Goal: Information Seeking & Learning: Learn about a topic

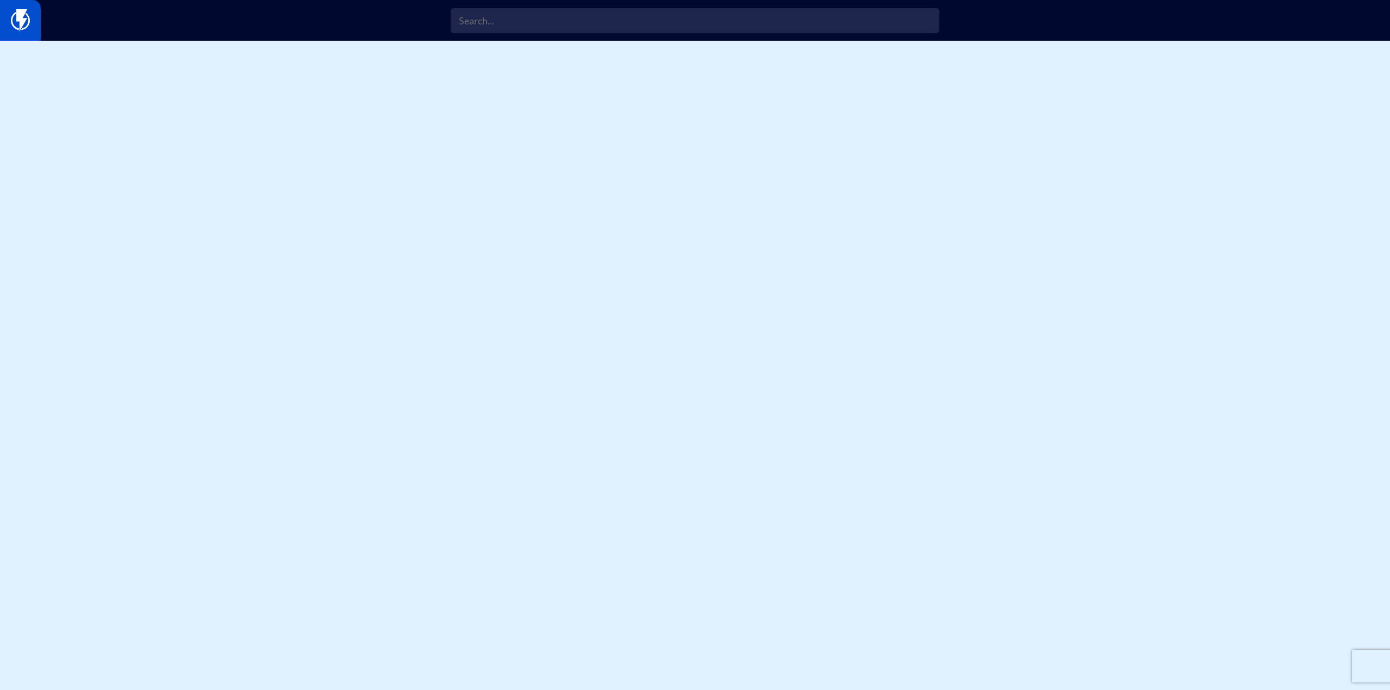
click at [19, 14] on img at bounding box center [20, 20] width 19 height 22
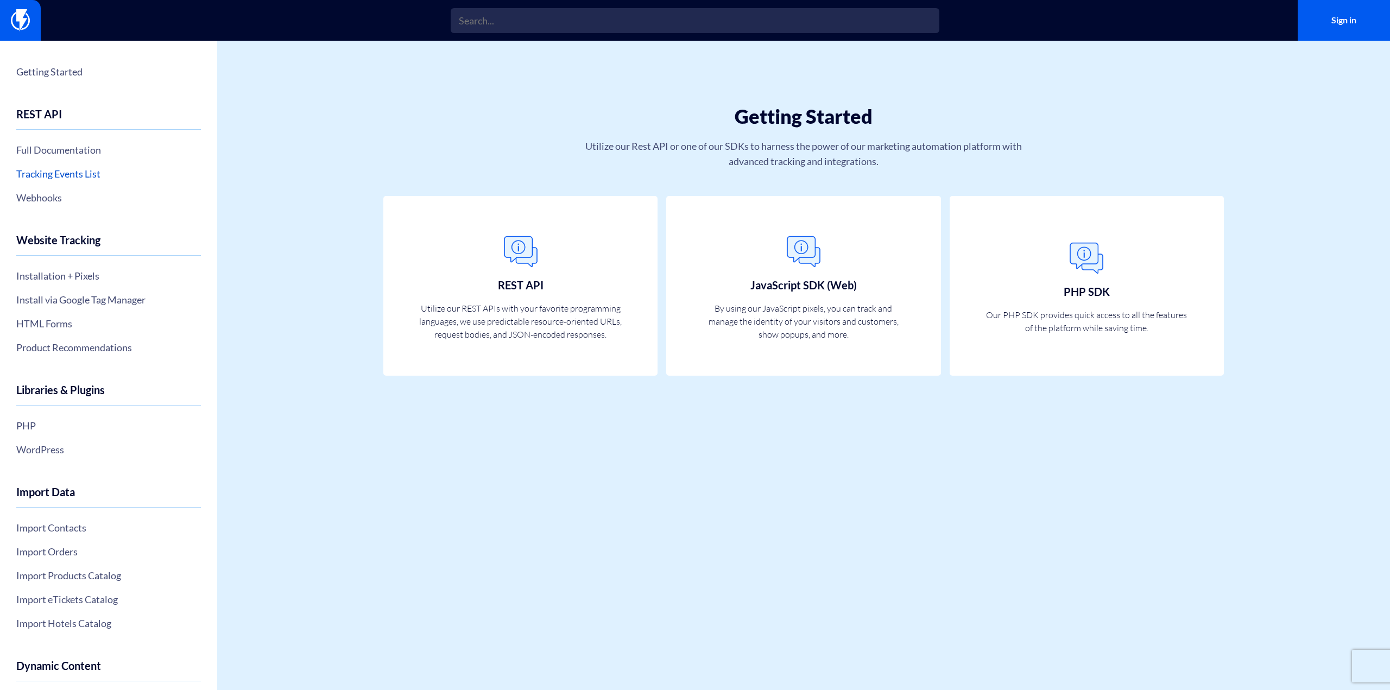
click at [67, 176] on link "Tracking Events List" at bounding box center [108, 173] width 185 height 18
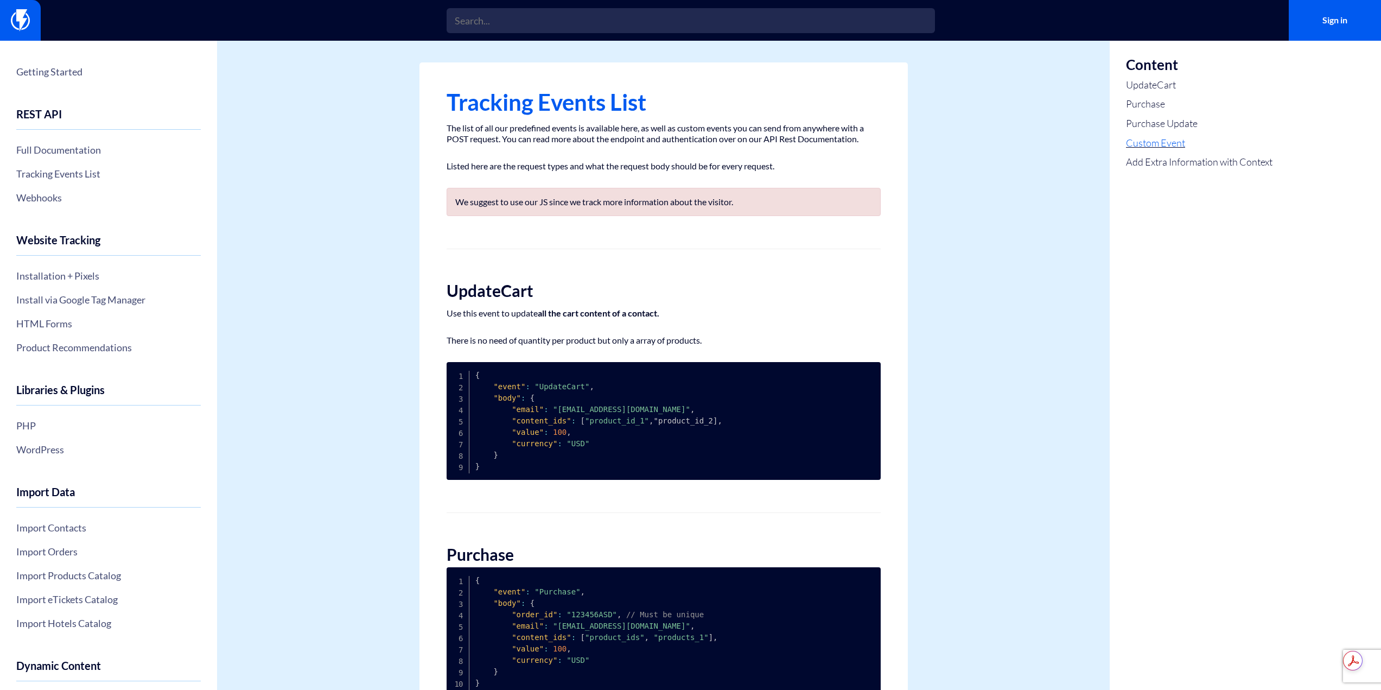
click at [1151, 141] on link "Custom Event" at bounding box center [1199, 143] width 147 height 14
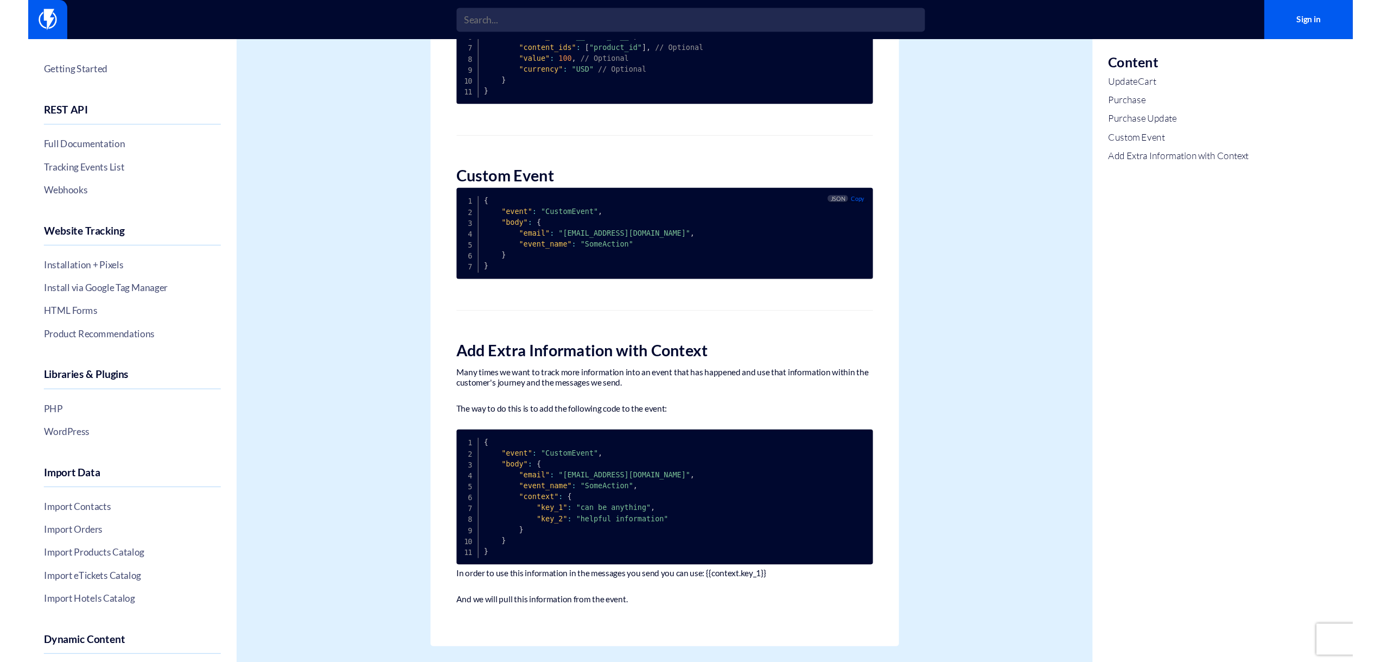
scroll to position [821, 0]
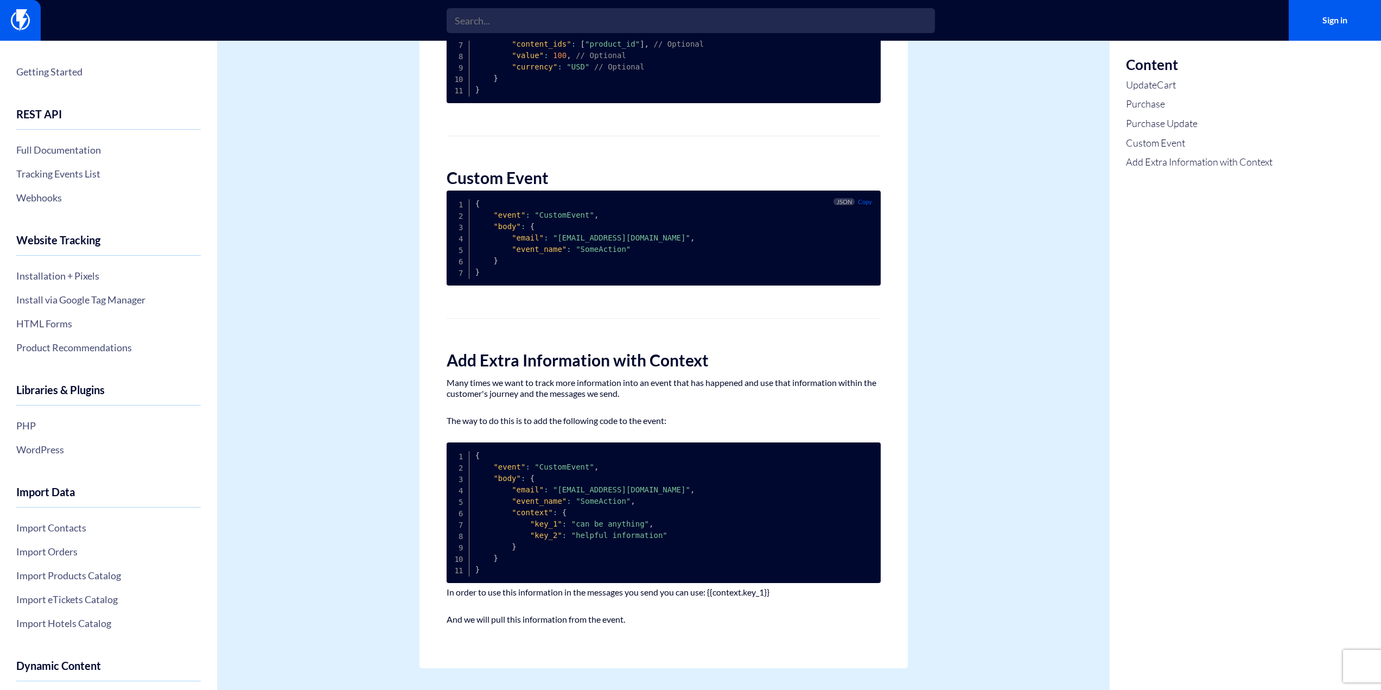
click at [555, 218] on span ""CustomEvent"" at bounding box center [565, 215] width 60 height 9
click at [506, 217] on span ""event"" at bounding box center [509, 215] width 32 height 9
copy span "event"
click at [1161, 159] on link "Add Extra Information with Context" at bounding box center [1199, 162] width 147 height 14
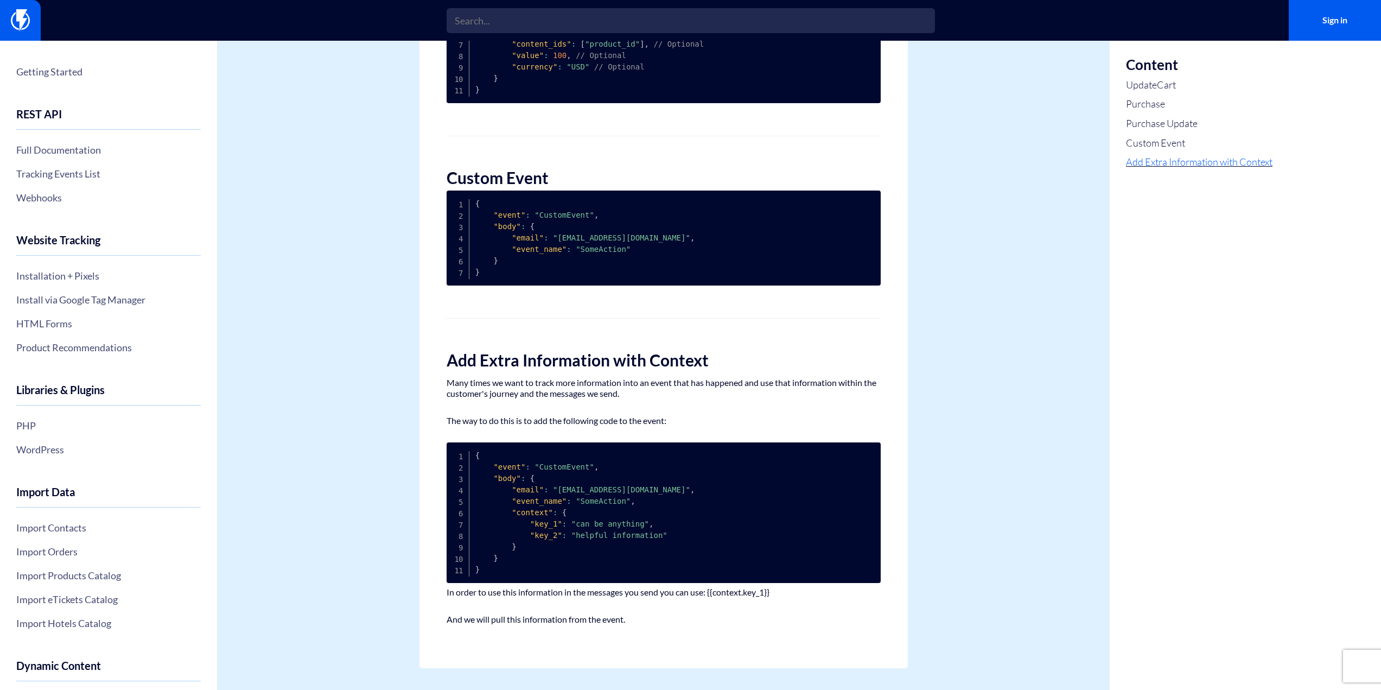
click at [1161, 163] on link "Add Extra Information with Context" at bounding box center [1199, 162] width 147 height 14
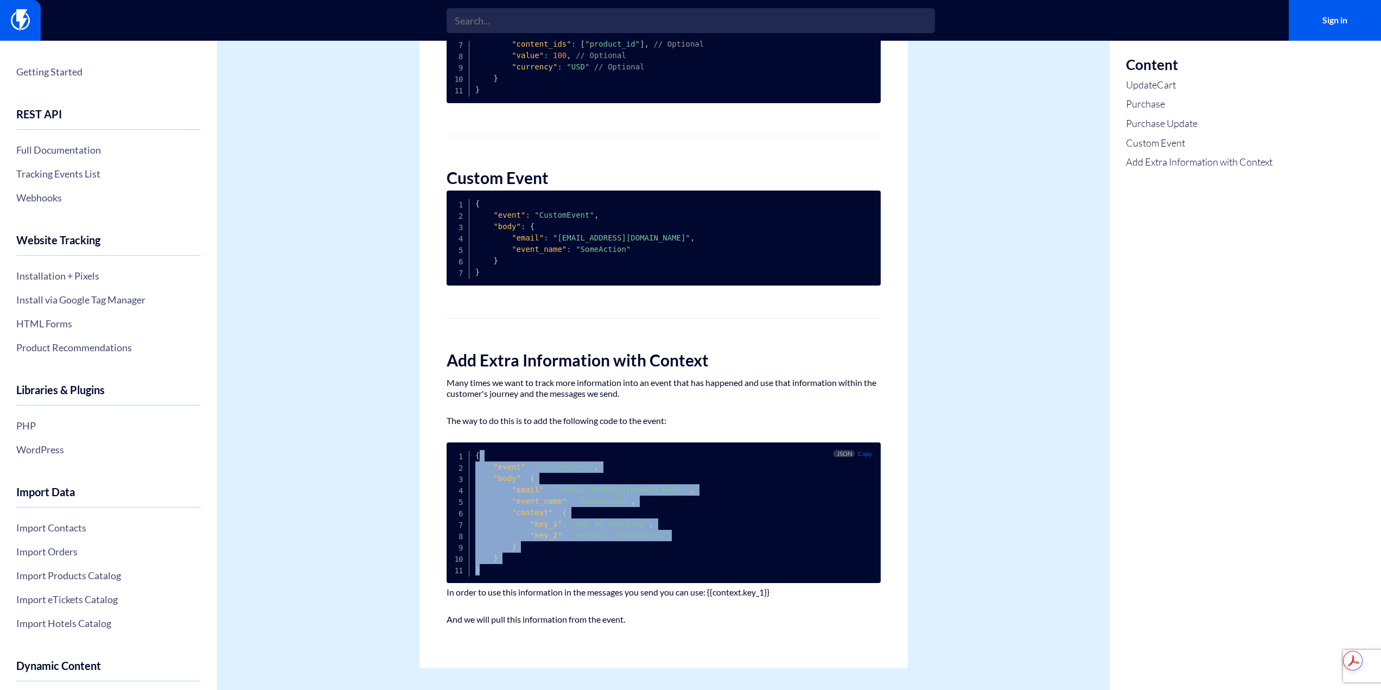
drag, startPoint x: 554, startPoint y: 568, endPoint x: 478, endPoint y: 451, distance: 140.2
click at [478, 451] on pre "{ "event" : "CustomEvent" , "body" : { "email" : "customer@email.com" , "event_…" at bounding box center [664, 512] width 434 height 141
click at [679, 455] on pre "{ "event" : "CustomEvent" , "body" : { "email" : "customer@email.com" , "event_…" at bounding box center [664, 512] width 434 height 141
drag, startPoint x: 533, startPoint y: 575, endPoint x: 455, endPoint y: 452, distance: 145.5
click at [455, 452] on pre "{ "event" : "CustomEvent" , "body" : { "email" : "customer@email.com" , "event_…" at bounding box center [664, 512] width 434 height 141
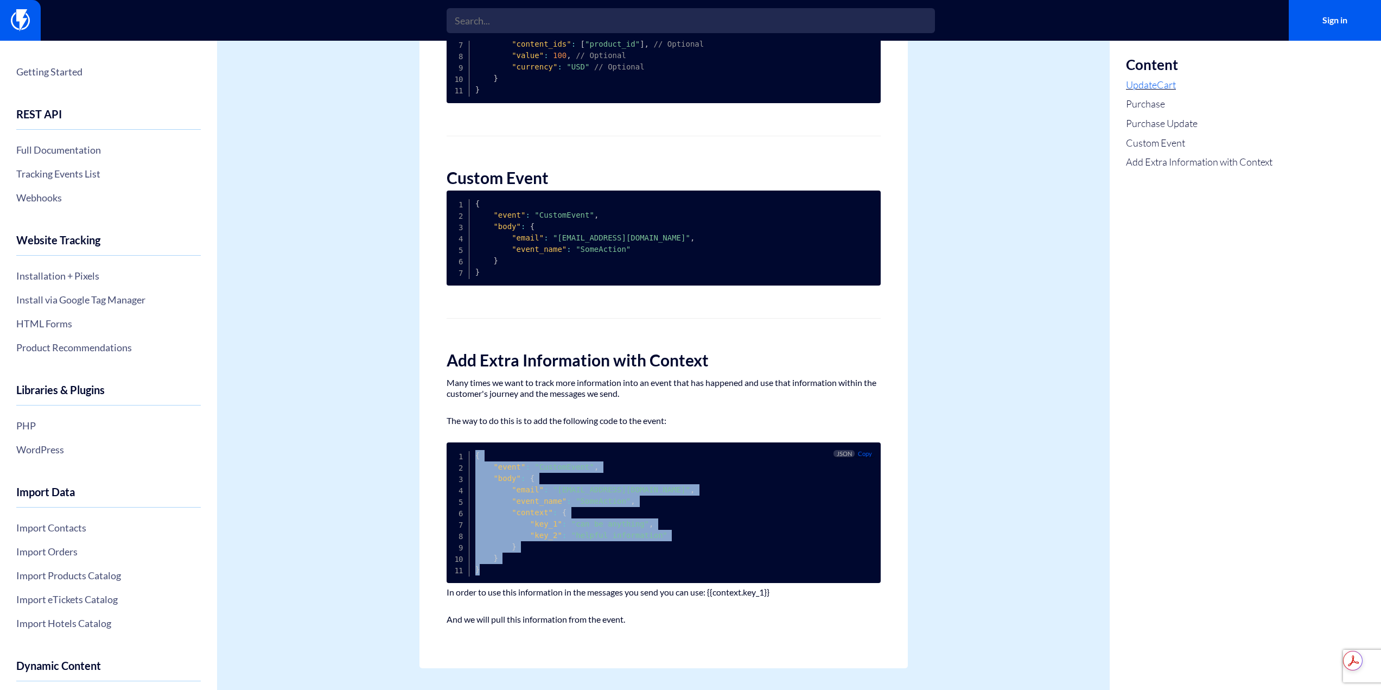
copy code "{ "event" : "CustomEvent" , "body" : { "email" : "customer@email.com" , "event_…"
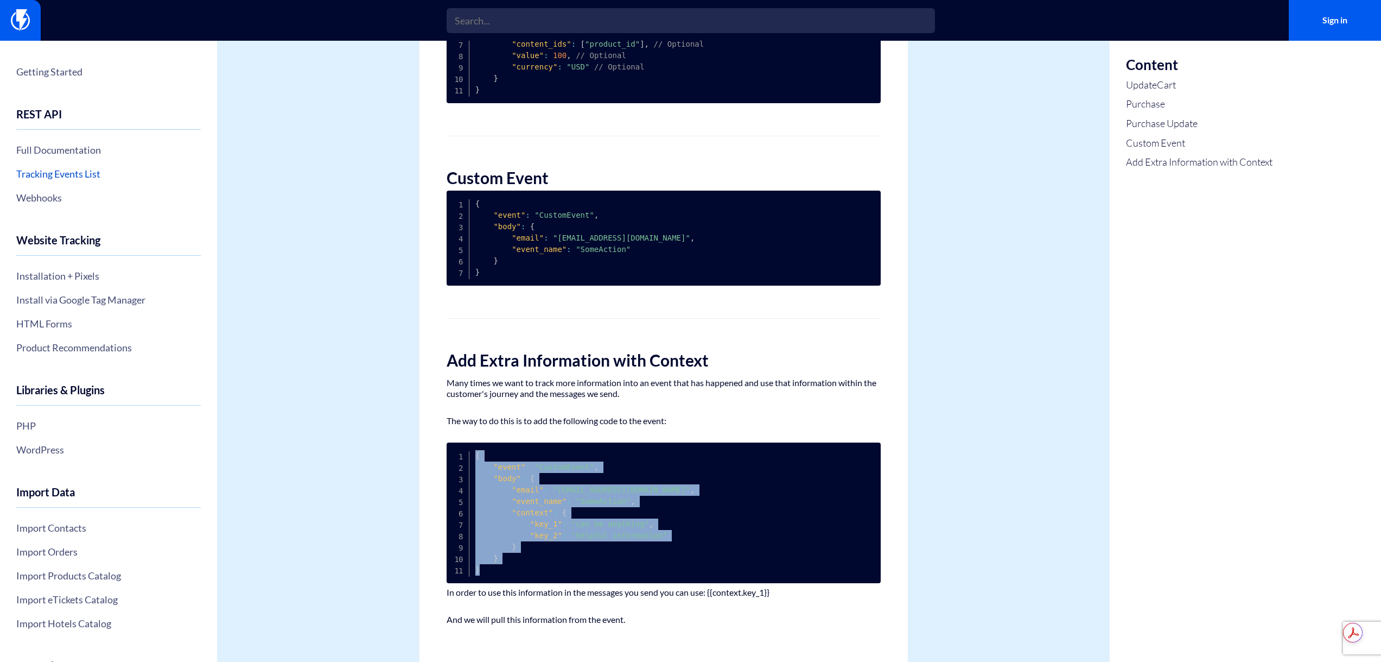
click at [59, 174] on link "Tracking Events List" at bounding box center [108, 173] width 185 height 18
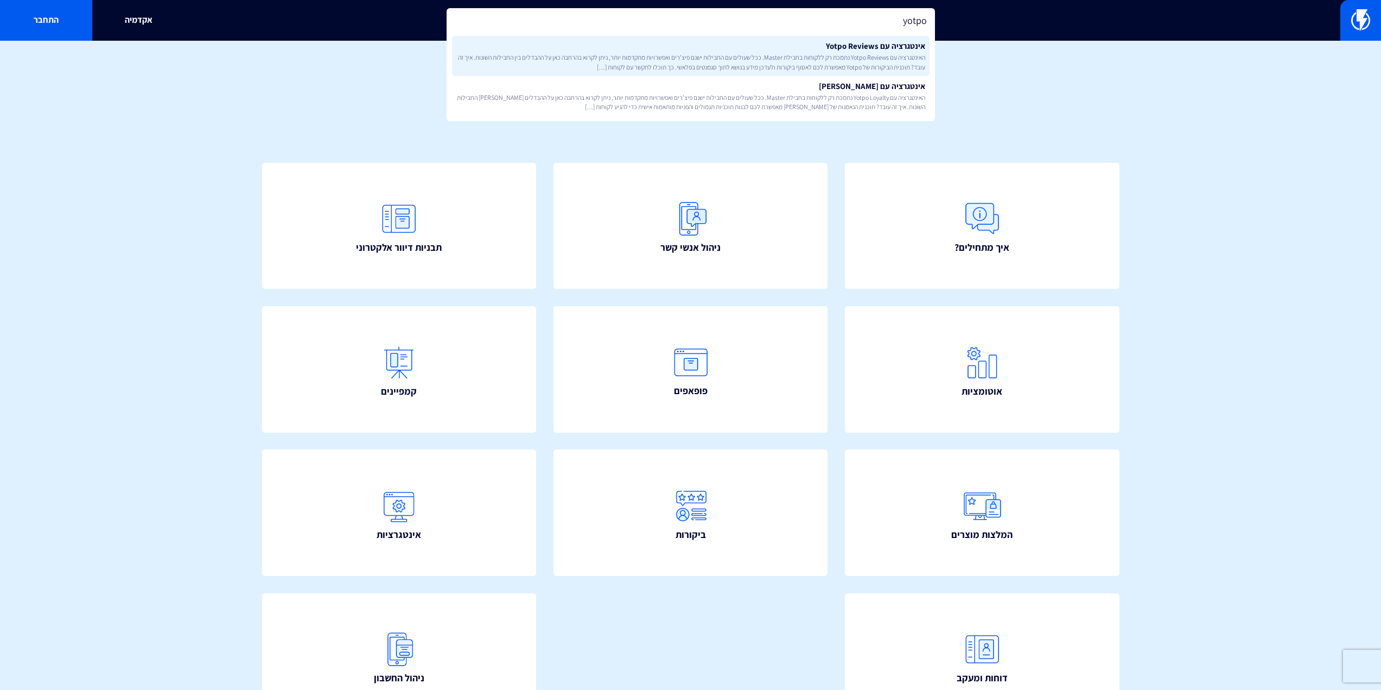
type input "yotpo"
click at [749, 53] on span "האינטגרציה עם Yotpo Reviews נתמכת רק ללקוחות בחבילת Master. ככל שעולים עם החביל…" at bounding box center [690, 62] width 469 height 18
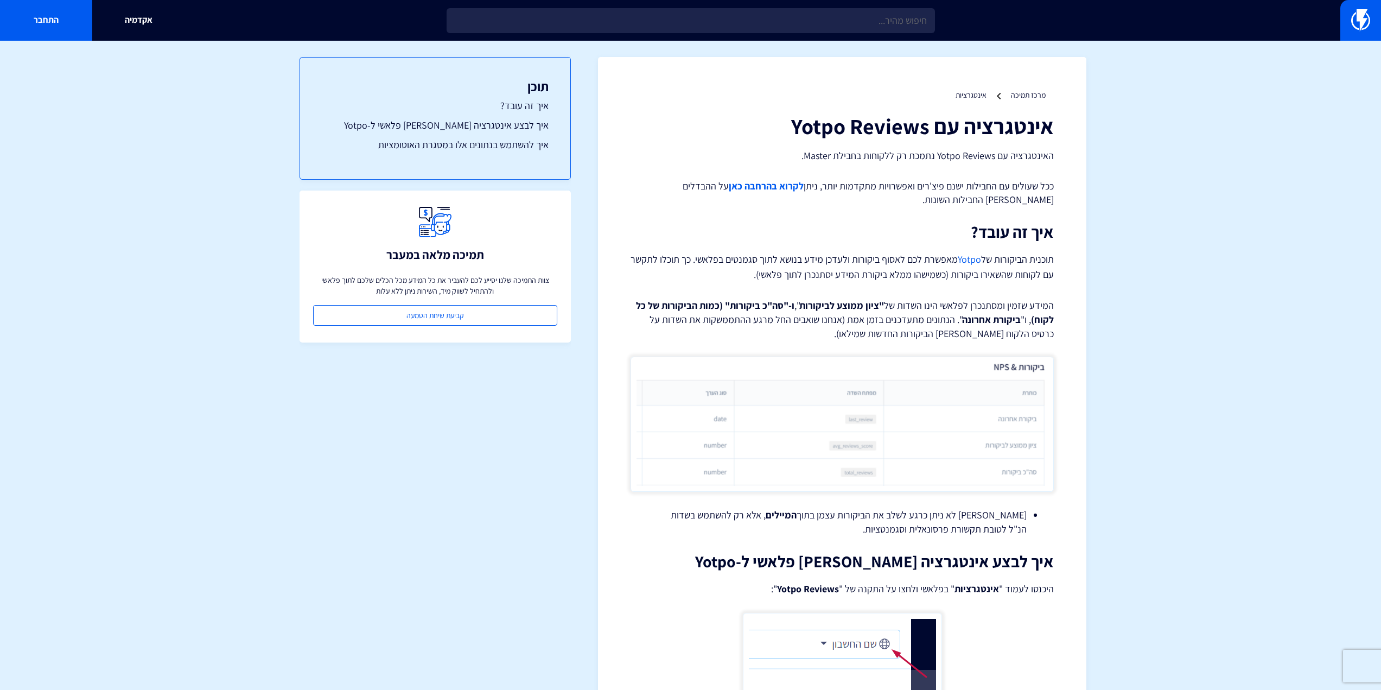
scroll to position [109, 0]
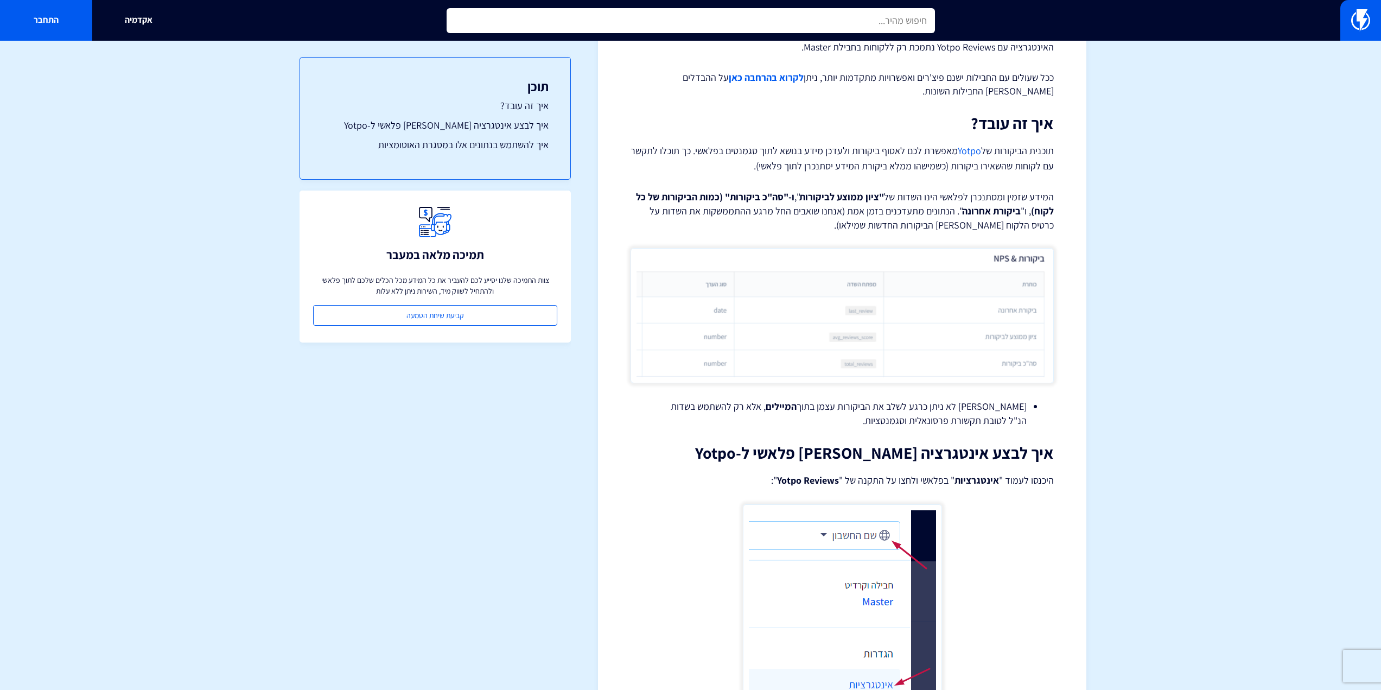
click at [567, 24] on input "text" at bounding box center [691, 20] width 489 height 25
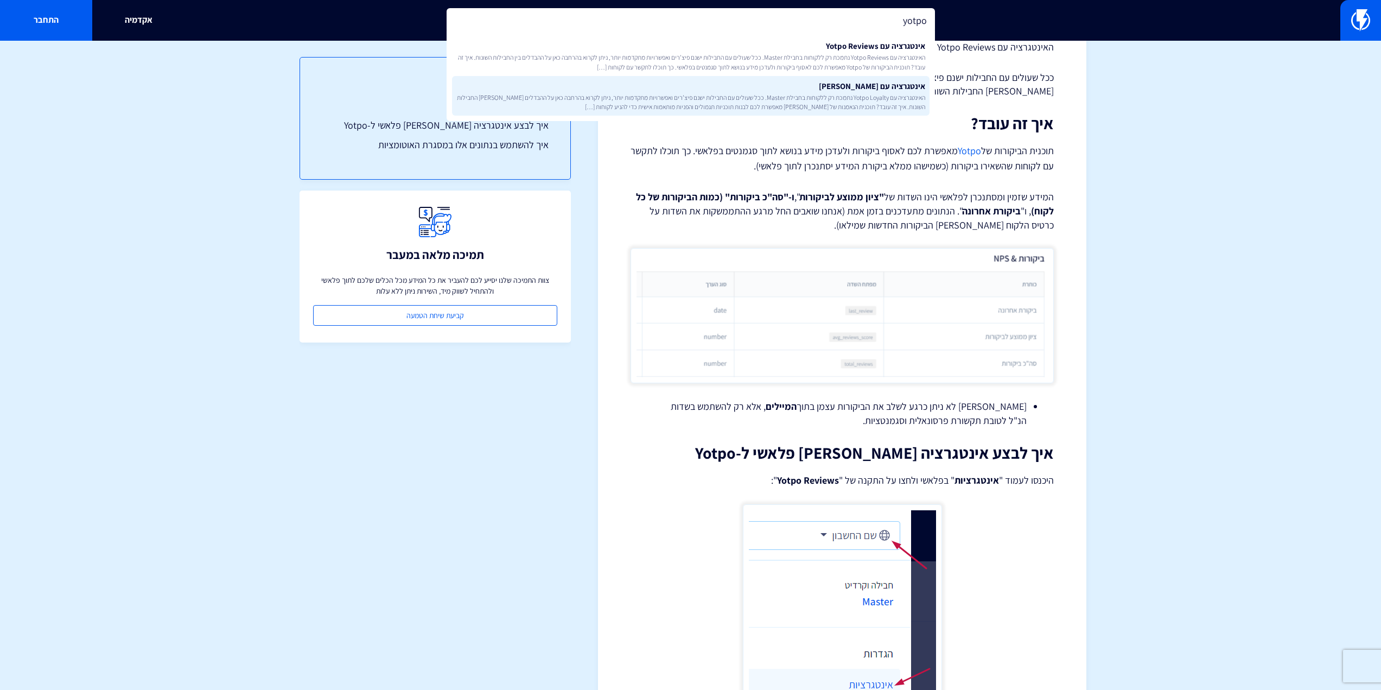
type input "yotpo"
click at [691, 97] on span "האינטגרציה עם Yotpo Loyalty נתמכת רק ללקוחות בחבילת Master. ככל שעולים עם החביל…" at bounding box center [690, 102] width 469 height 18
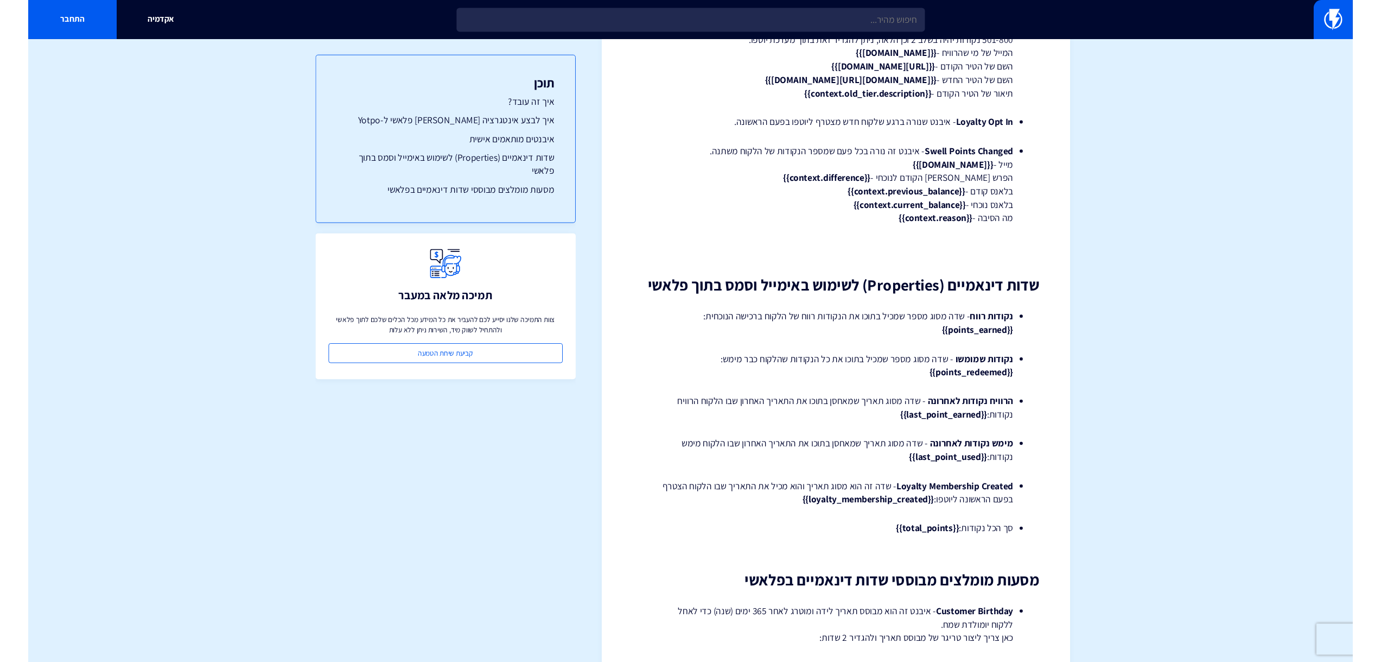
scroll to position [2388, 0]
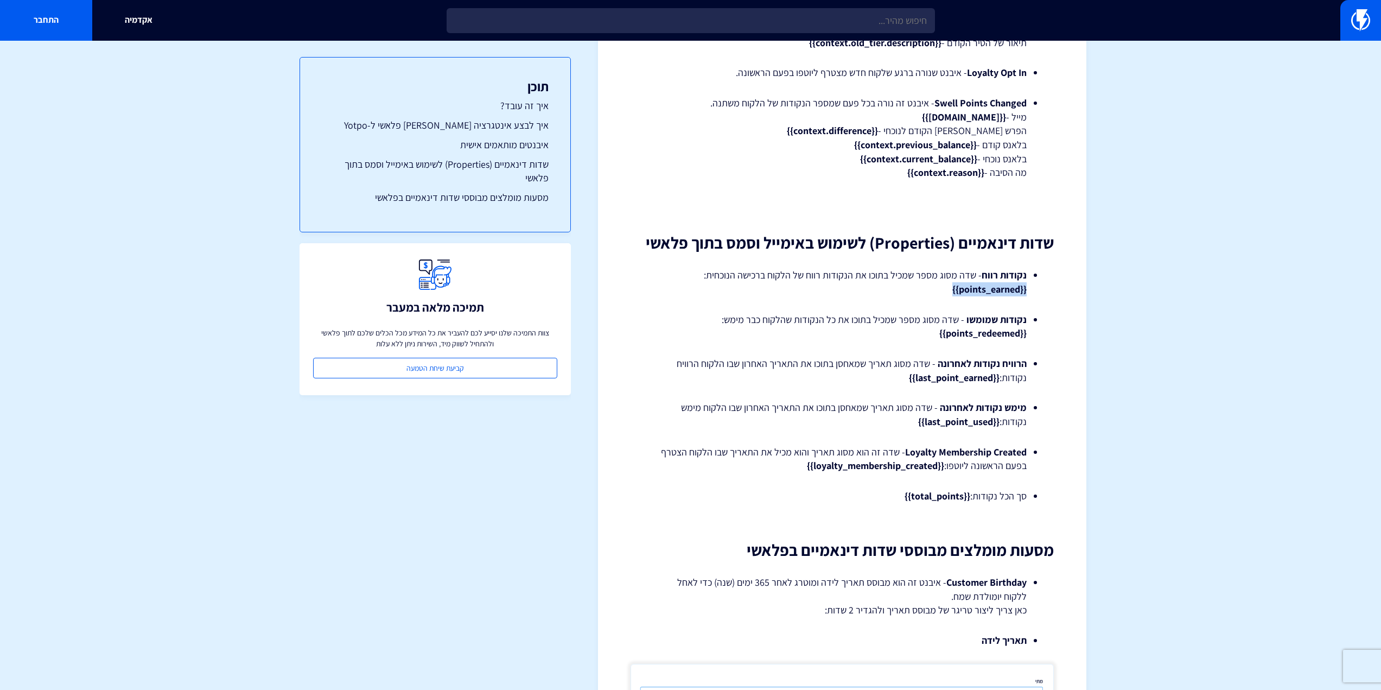
drag, startPoint x: 941, startPoint y: 290, endPoint x: 1049, endPoint y: 288, distance: 107.5
copy strong "{{points_earned}}"
drag, startPoint x: 787, startPoint y: 462, endPoint x: 942, endPoint y: 468, distance: 155.4
click at [942, 468] on li "Loyalty Membership Created - שדה זה הוא מסוג תאריך והוא מכיל את התאריך שבו הלקו…" at bounding box center [842, 459] width 369 height 28
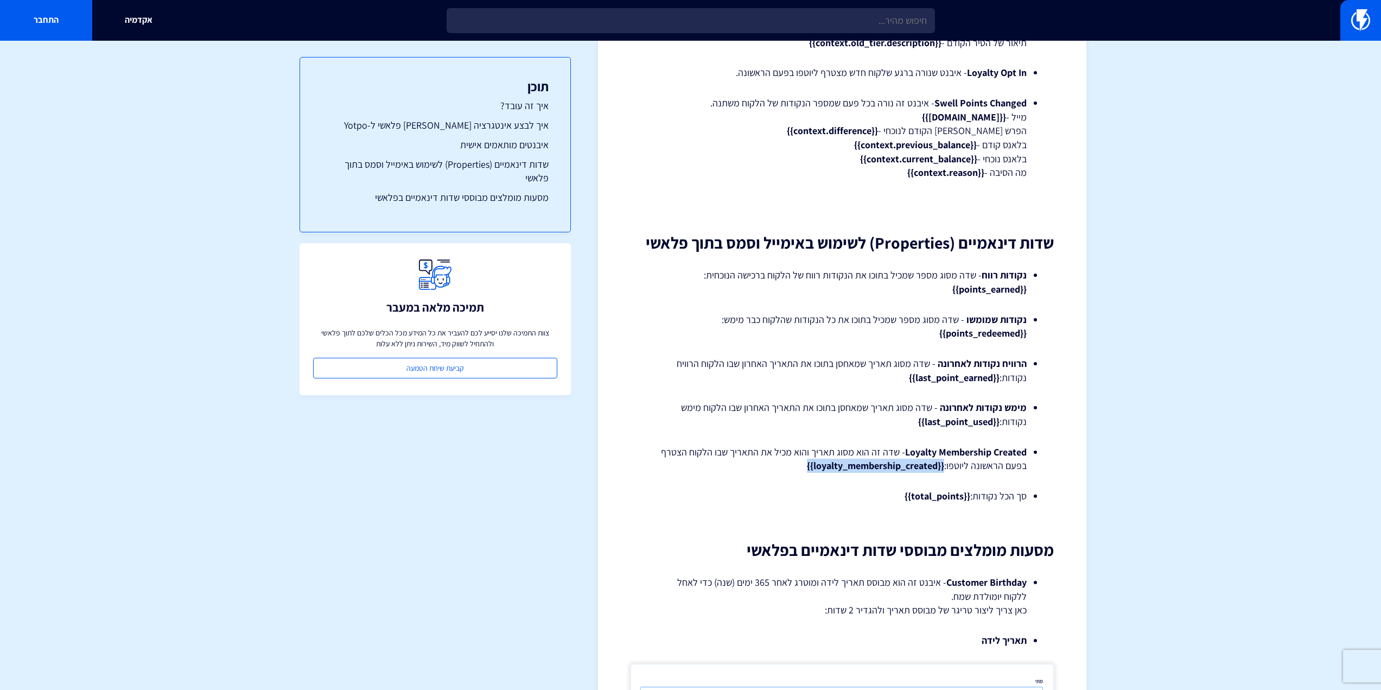
copy strong "{{loyalty_membership_created}}"
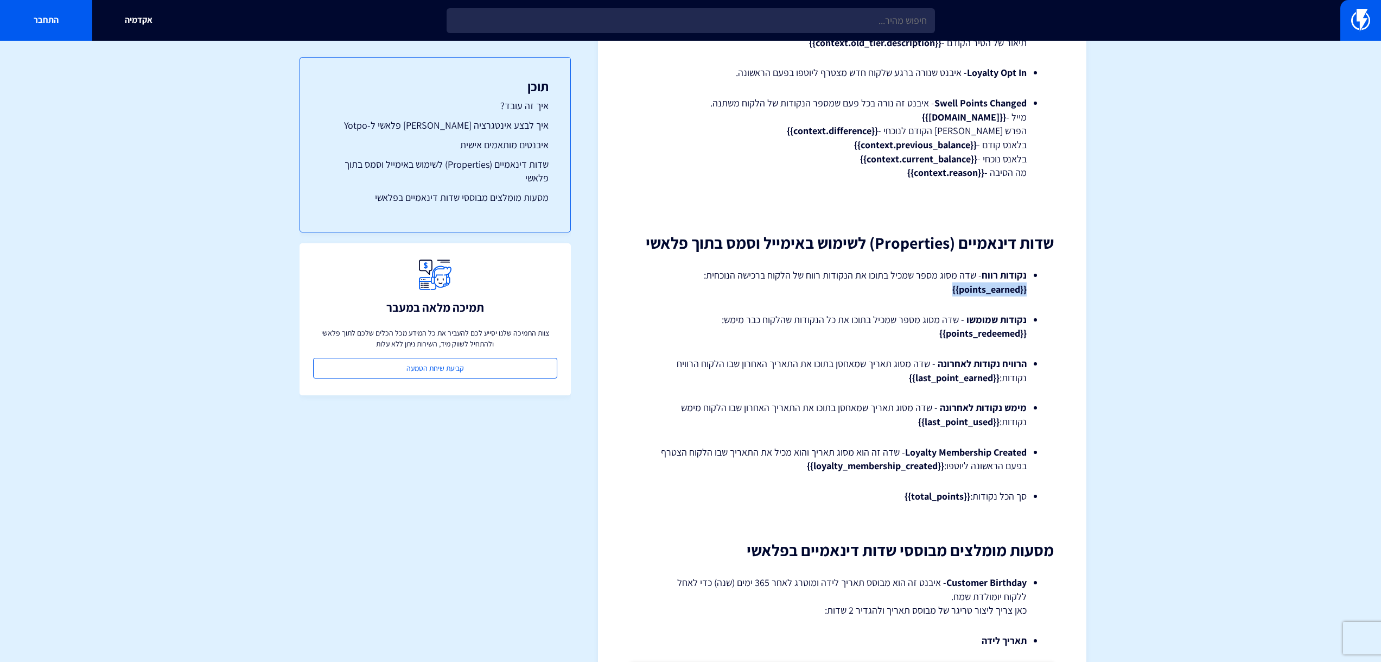
drag, startPoint x: 953, startPoint y: 291, endPoint x: 1033, endPoint y: 293, distance: 79.8
click at [1033, 293] on ul "נקודות רווח - שדה מסוג מספר שמכיל בתוכו את הנקודות רווח של הלקוח ברכישה הנוכחית…" at bounding box center [842, 282] width 391 height 28
copy strong "{{points_earned}}"
click at [1013, 293] on strong "{{points_earned}}" at bounding box center [990, 289] width 74 height 12
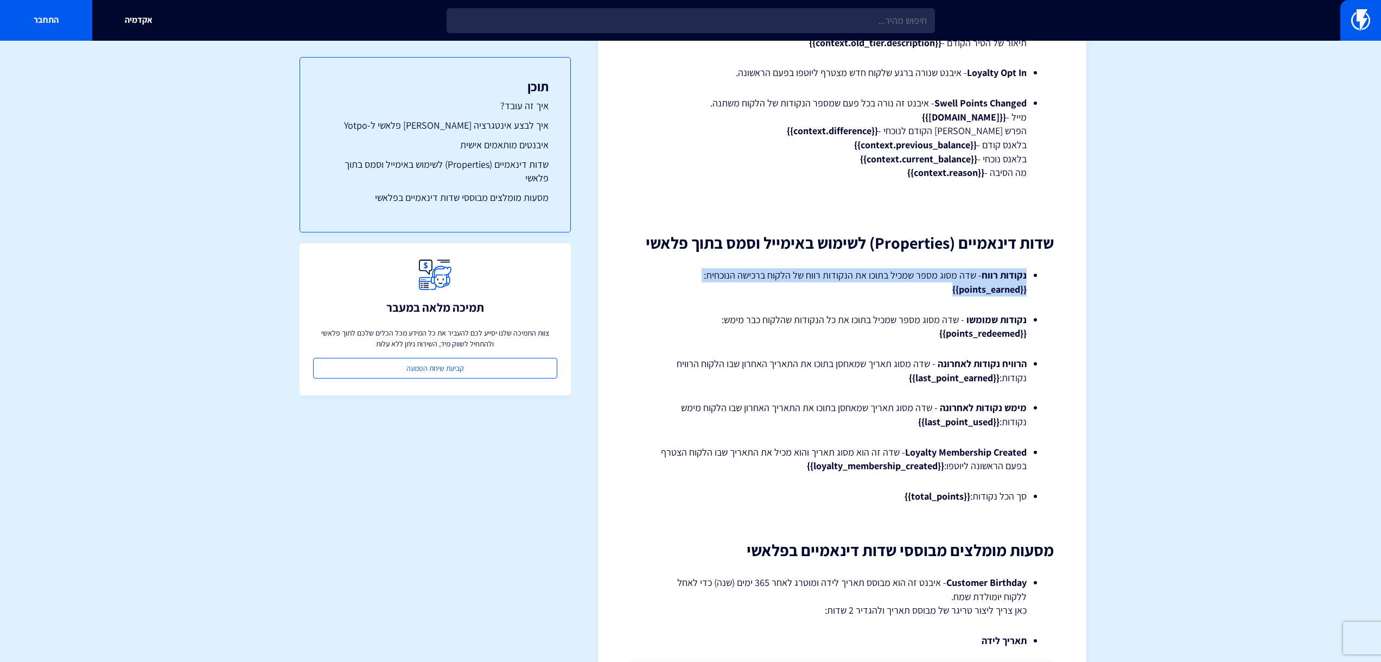
click at [1013, 293] on strong "{{points_earned}}" at bounding box center [990, 289] width 74 height 12
drag, startPoint x: 1035, startPoint y: 293, endPoint x: 949, endPoint y: 292, distance: 86.3
click at [949, 292] on ul "נקודות רווח - שדה מסוג מספר שמכיל בתוכו את הנקודות רווח של הלקוח ברכישה הנוכחית…" at bounding box center [842, 282] width 391 height 28
copy strong "{{points_earned}}"
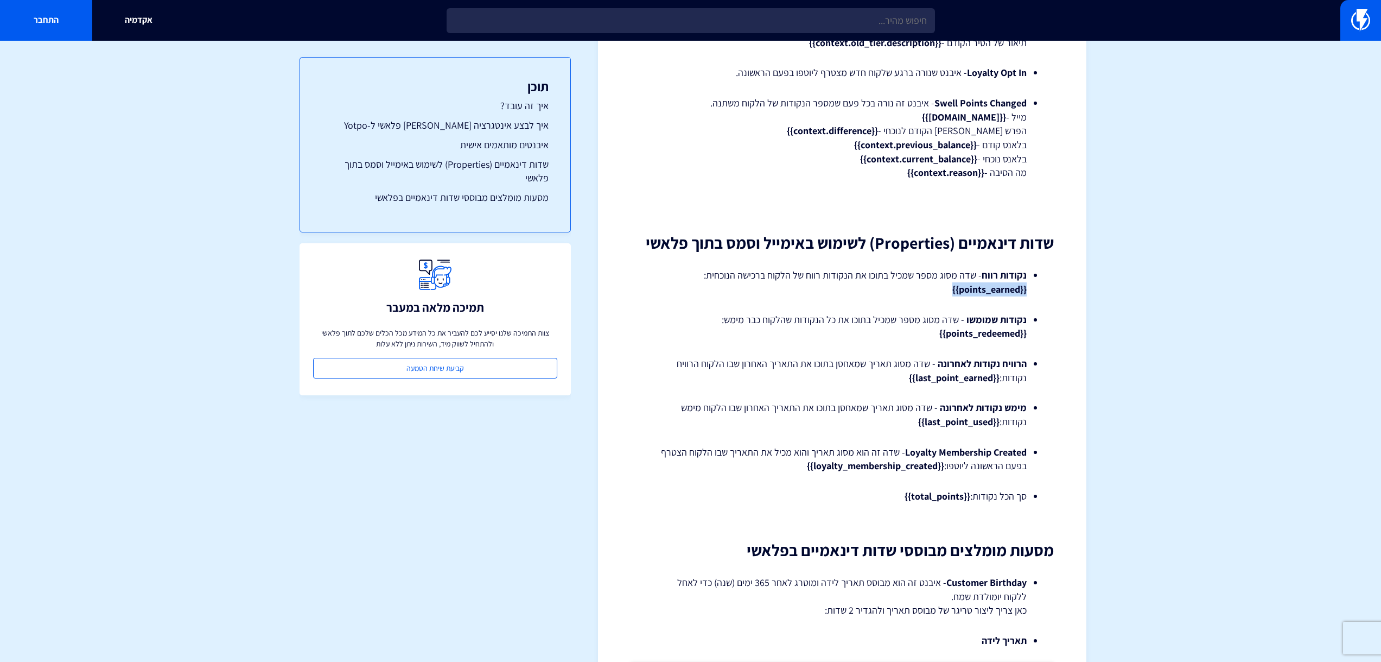
click at [1013, 289] on strong "{{points_earned}}" at bounding box center [990, 289] width 74 height 12
drag, startPoint x: 1028, startPoint y: 291, endPoint x: 921, endPoint y: 289, distance: 106.4
click at [921, 289] on ul "נקודות רווח - שדה מסוג מספר שמכיל בתוכו את הנקודות רווח של הלקוח ברכישה הנוכחית…" at bounding box center [842, 282] width 391 height 28
click at [921, 290] on li "נקודות רווח - שדה מסוג מספר שמכיל בתוכו את הנקודות רווח של הלקוח ברכישה הנוכחית…" at bounding box center [842, 282] width 369 height 28
click at [920, 335] on li "נקודות שמומשו - שדה מסוג מספר שמכיל בתוכו את כל הנקודות שהלקוח כבר מימש: {{poin…" at bounding box center [842, 327] width 369 height 28
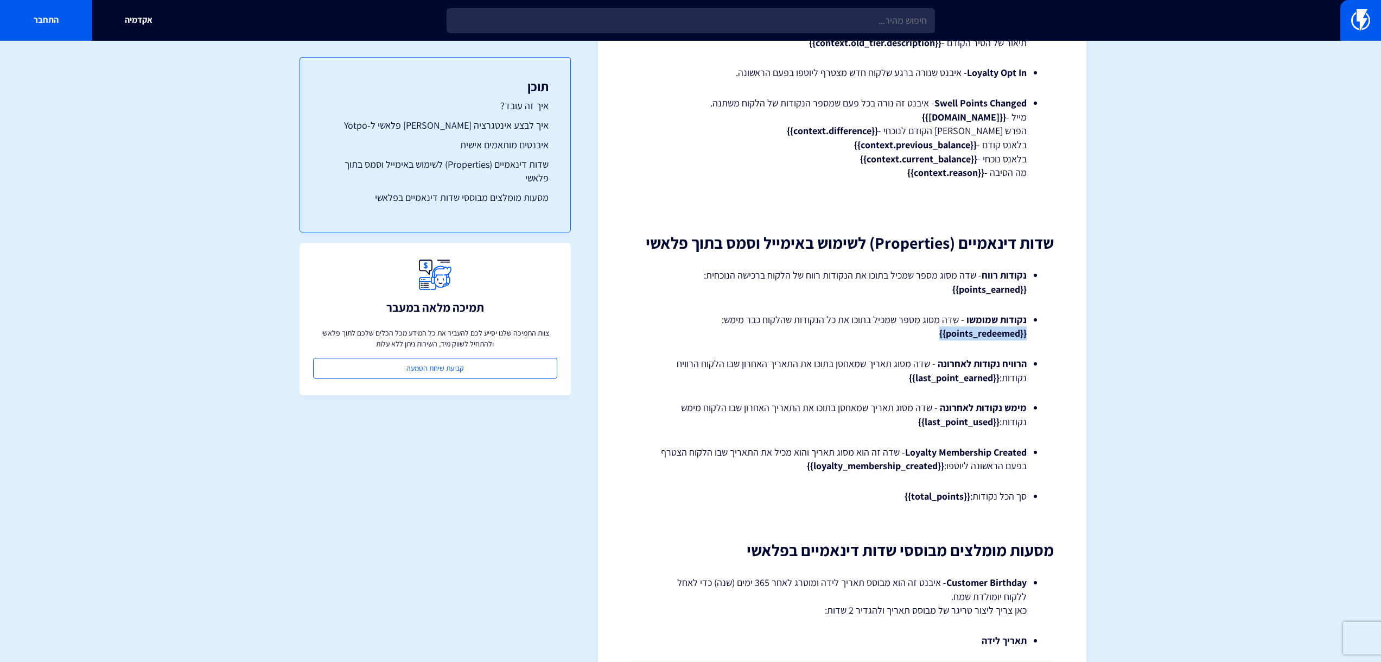
drag, startPoint x: 924, startPoint y: 337, endPoint x: 1034, endPoint y: 336, distance: 109.7
click at [1034, 336] on ul "נקודות שמומשו - שדה מסוג מספר שמכיל בתוכו את כל הנקודות שהלקוח כבר מימש: {{poin…" at bounding box center [842, 327] width 391 height 28
drag, startPoint x: 1051, startPoint y: 335, endPoint x: 929, endPoint y: 334, distance: 122.7
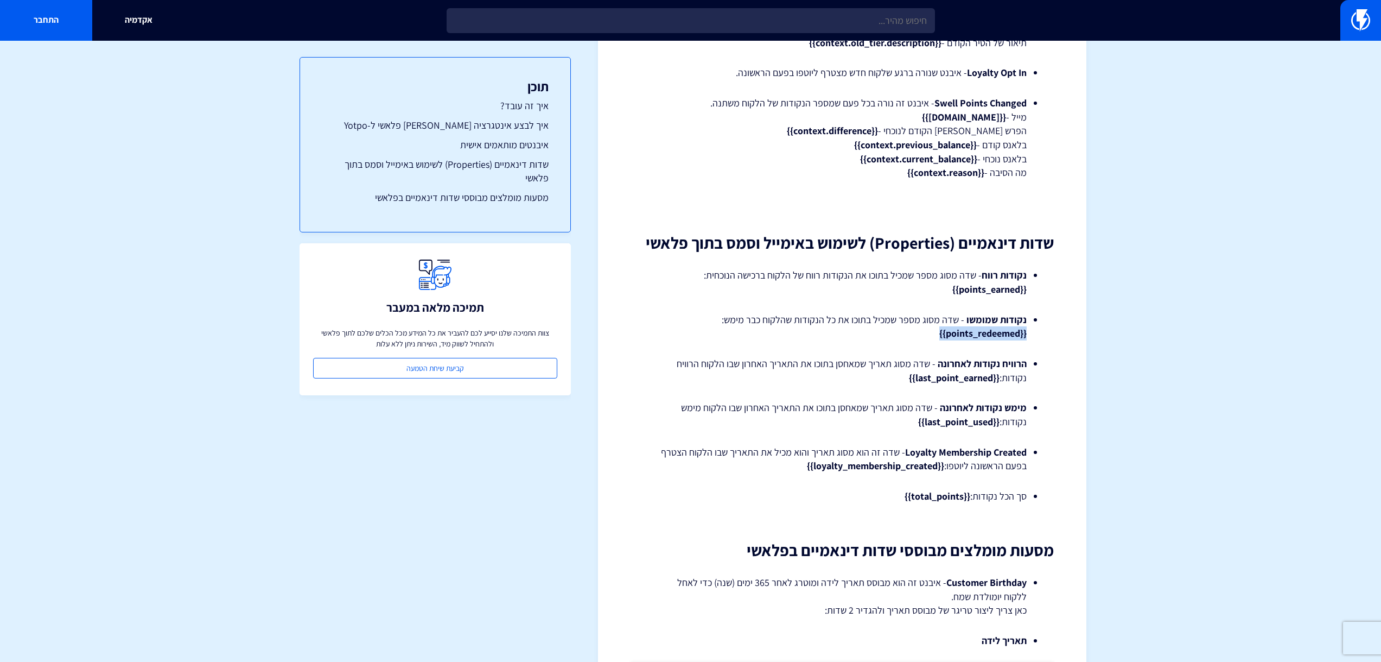
click at [929, 334] on li "נקודות שמומשו - שדה מסוג מספר שמכיל בתוכו את כל הנקודות שהלקוח כבר מימש: {{poin…" at bounding box center [842, 327] width 369 height 28
drag, startPoint x: 935, startPoint y: 290, endPoint x: 1050, endPoint y: 287, distance: 115.1
drag, startPoint x: 946, startPoint y: 289, endPoint x: 1022, endPoint y: 283, distance: 76.2
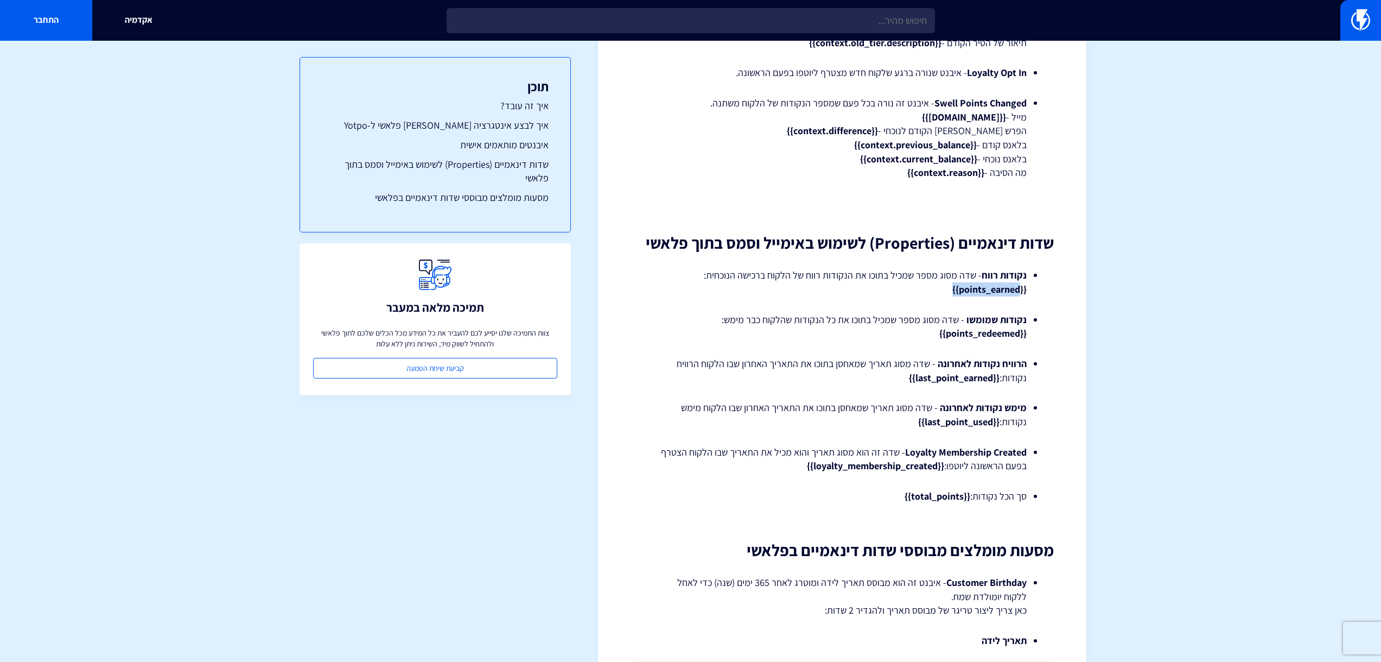
click at [1022, 283] on li "נקודות רווח - שדה מסוג מספר שמכיל בתוכו את הנקודות רווח של הלקוח ברכישה הנוכחית…" at bounding box center [842, 282] width 369 height 28
click at [1026, 283] on strong "{{points_earned}}" at bounding box center [990, 289] width 74 height 12
drag, startPoint x: 898, startPoint y: 496, endPoint x: 968, endPoint y: 490, distance: 70.3
click at [968, 490] on li "סך הכל נקודות: {{total_points}}" at bounding box center [842, 496] width 369 height 14
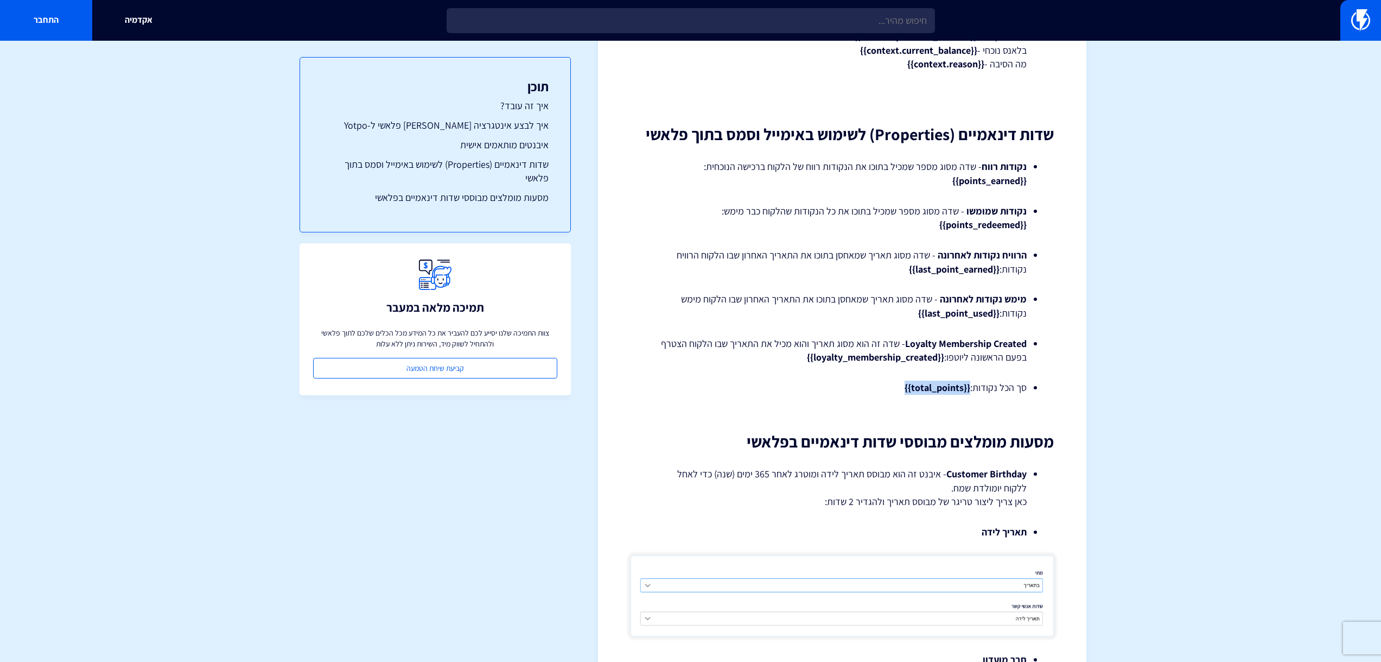
scroll to position [2551, 0]
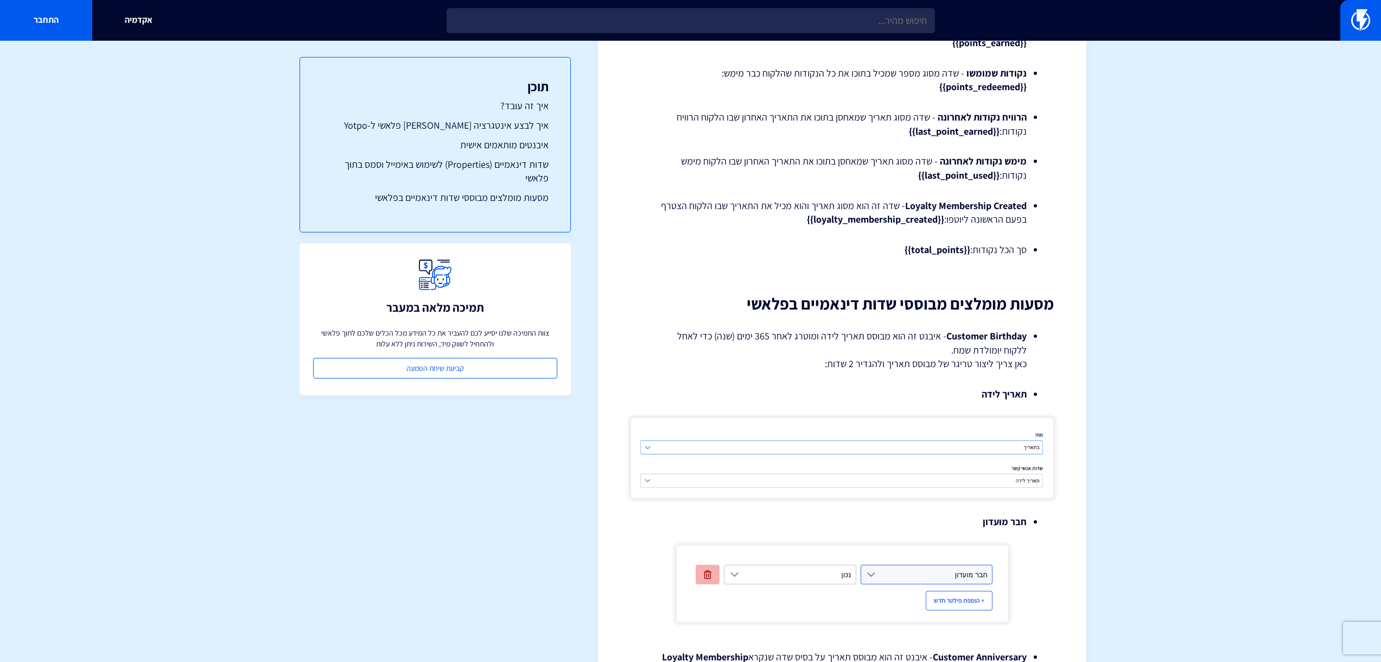
scroll to position [2660, 0]
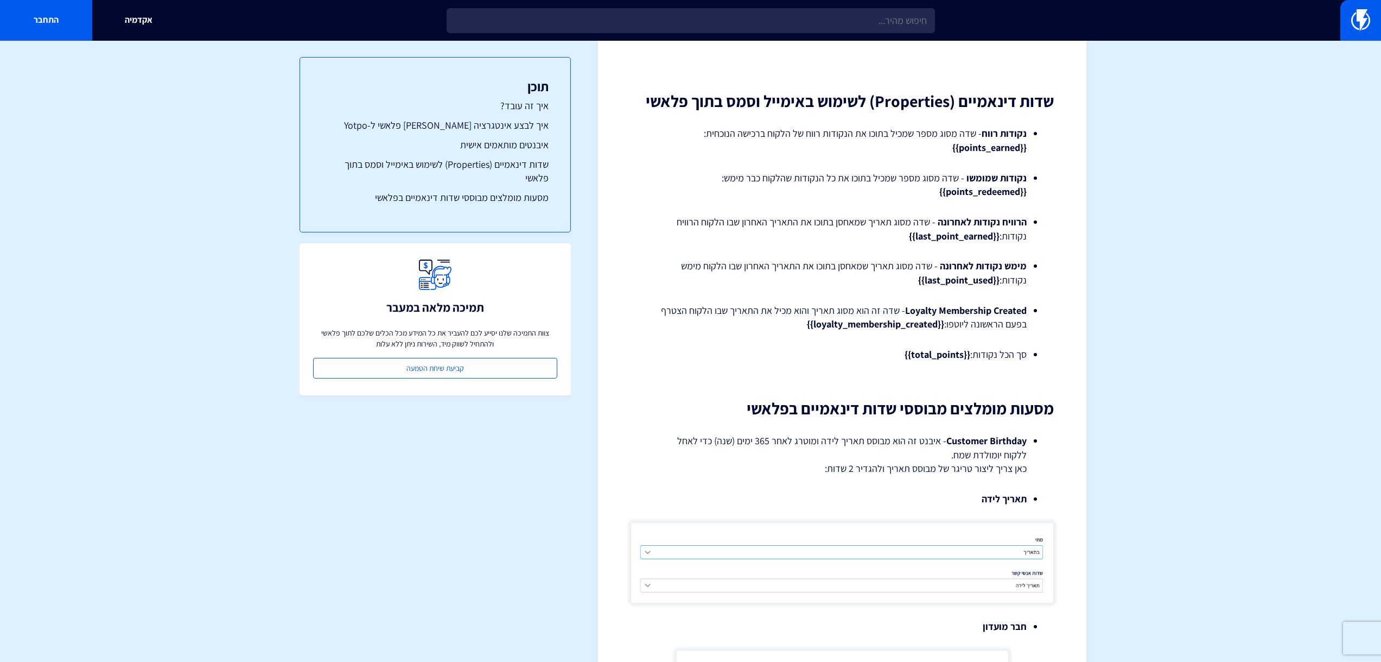
drag, startPoint x: 991, startPoint y: 280, endPoint x: 970, endPoint y: 223, distance: 61.1
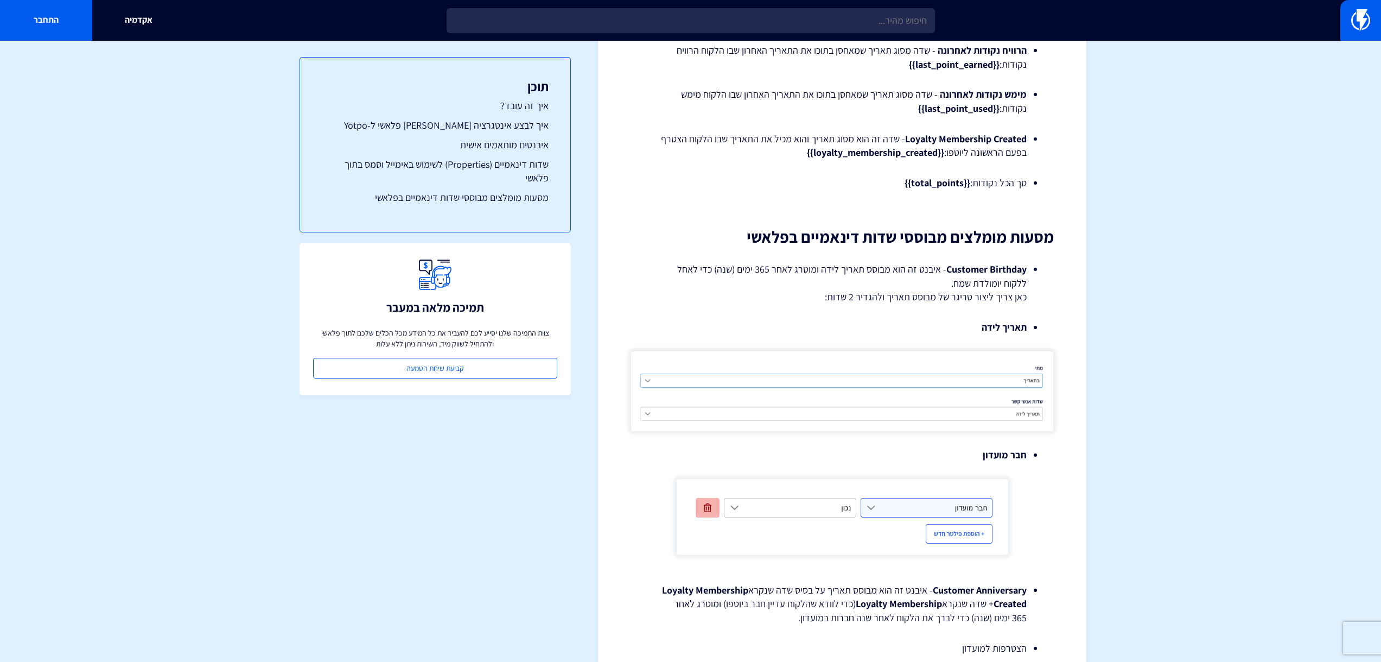
scroll to position [3015, 0]
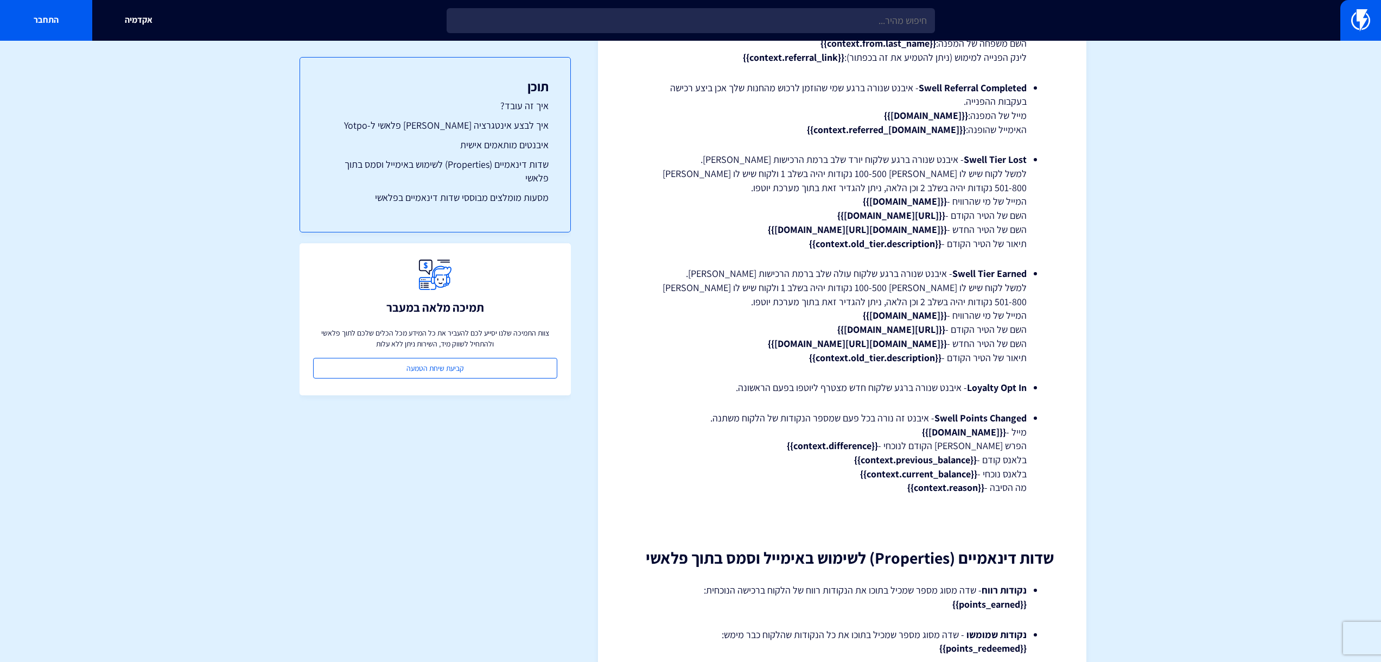
drag, startPoint x: 1031, startPoint y: 192, endPoint x: 1026, endPoint y: 188, distance: 6.1
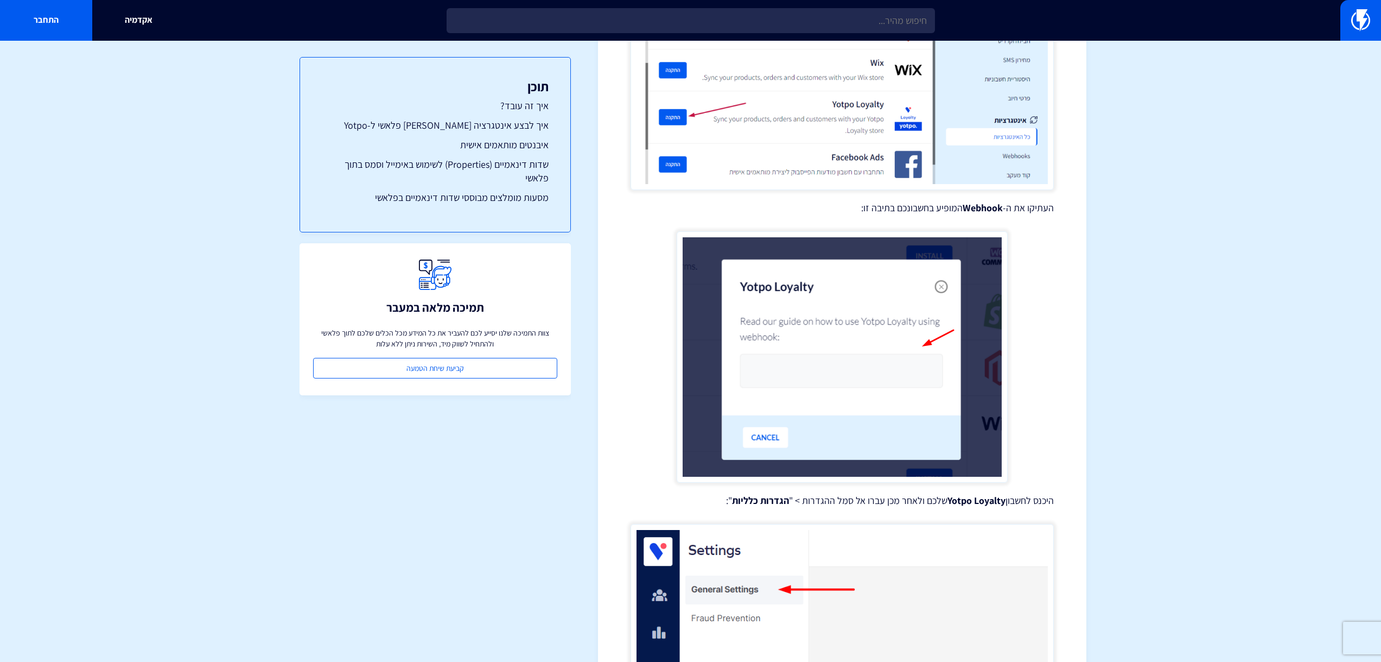
scroll to position [708, 0]
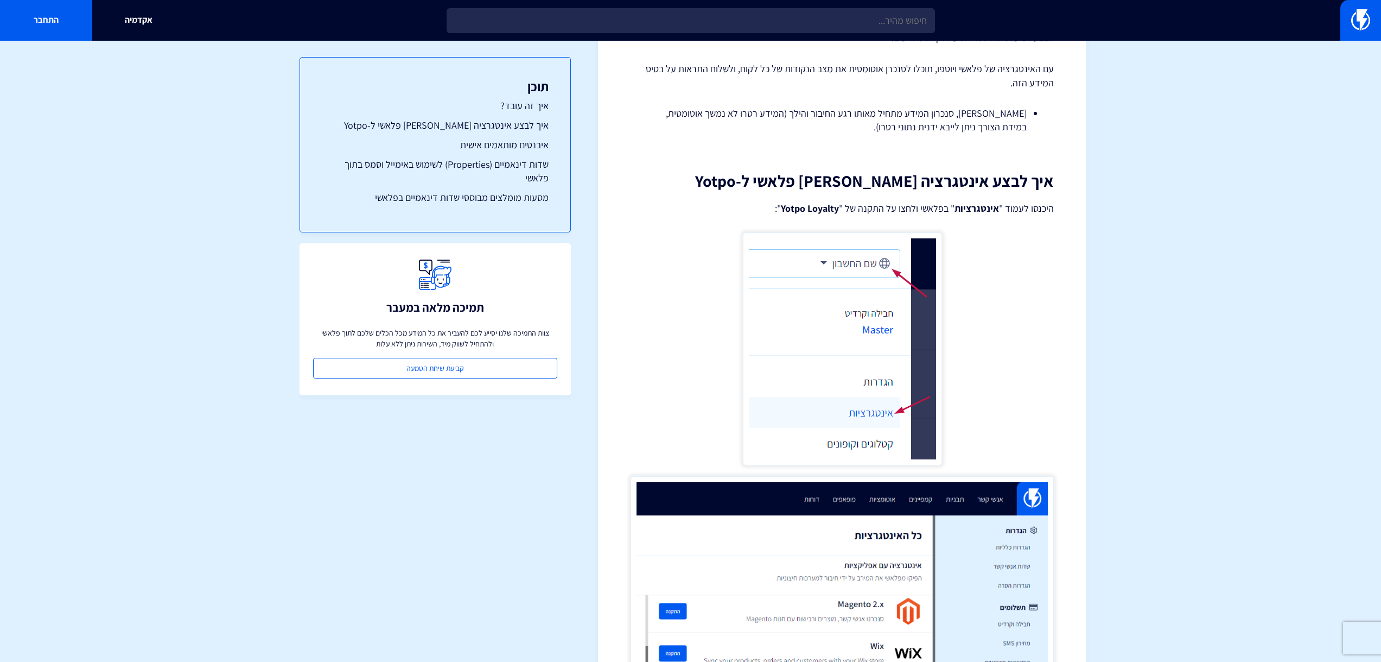
drag, startPoint x: 1089, startPoint y: 189, endPoint x: 1068, endPoint y: 138, distance: 55.7
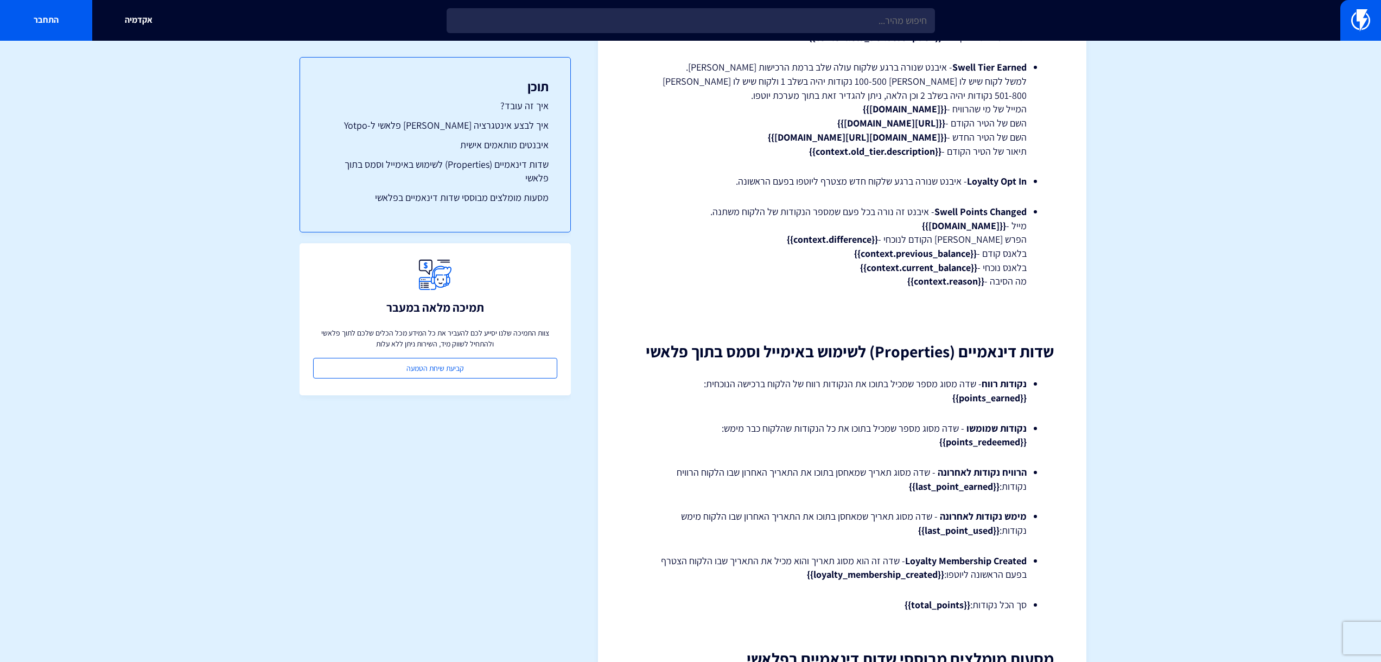
scroll to position [2443, 0]
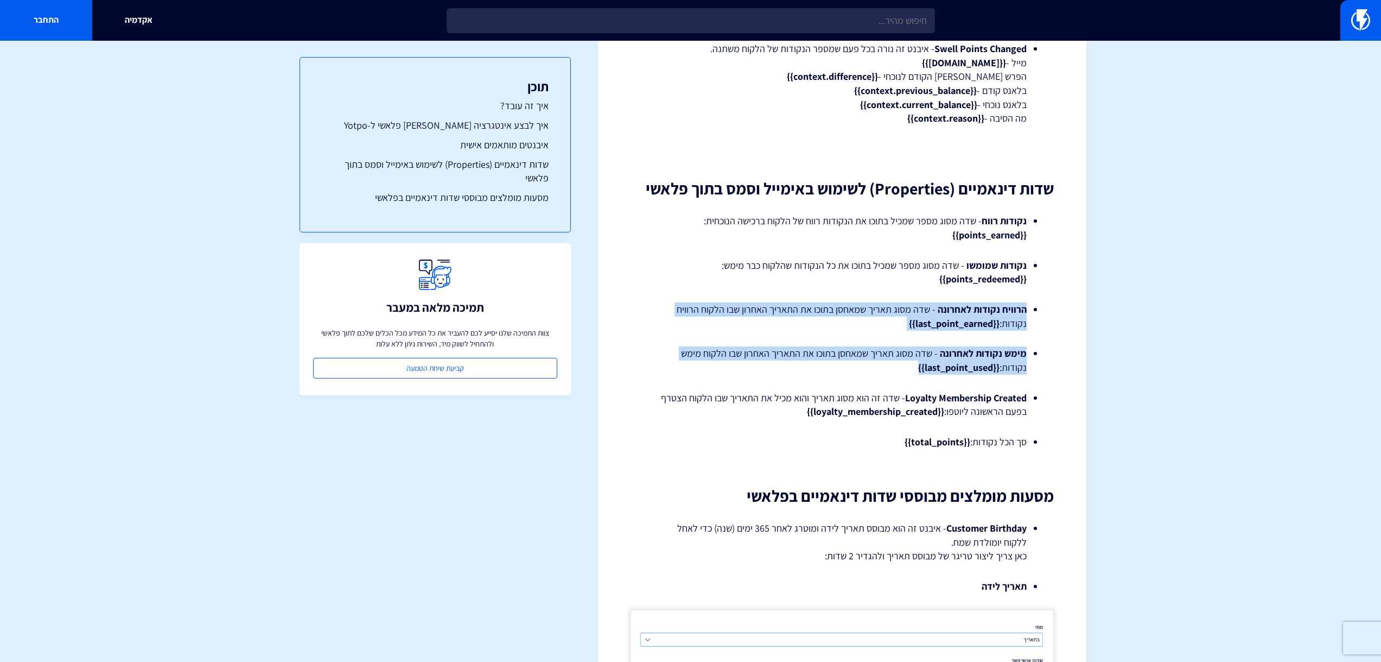
drag, startPoint x: 1034, startPoint y: 309, endPoint x: 844, endPoint y: 365, distance: 198.0
click at [846, 367] on li "מימש נקודות לאחרונה - שדה מסוג תאריך שמאחסן בתוכו את התאריך האחרון שבו הלקוח מי…" at bounding box center [842, 360] width 369 height 28
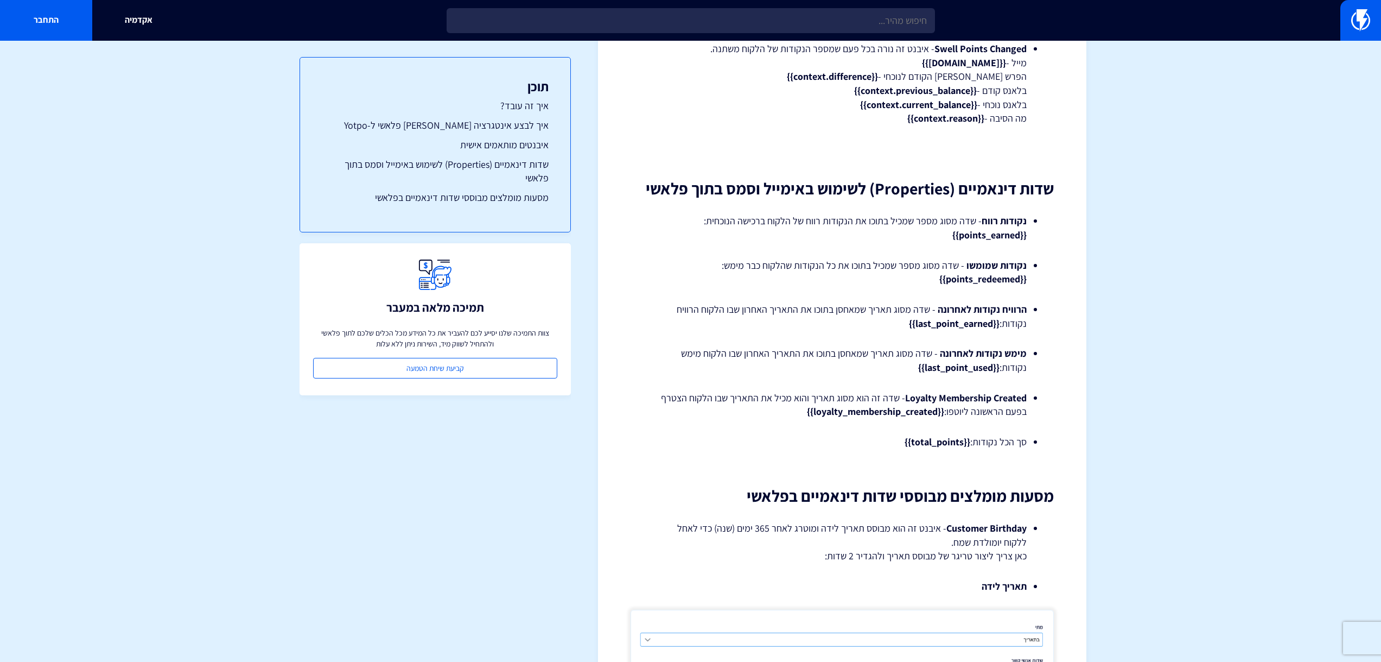
click at [873, 369] on li "מימש נקודות לאחרונה - שדה מסוג תאריך שמאחסן בתוכו את התאריך האחרון שבו הלקוח מי…" at bounding box center [842, 360] width 369 height 28
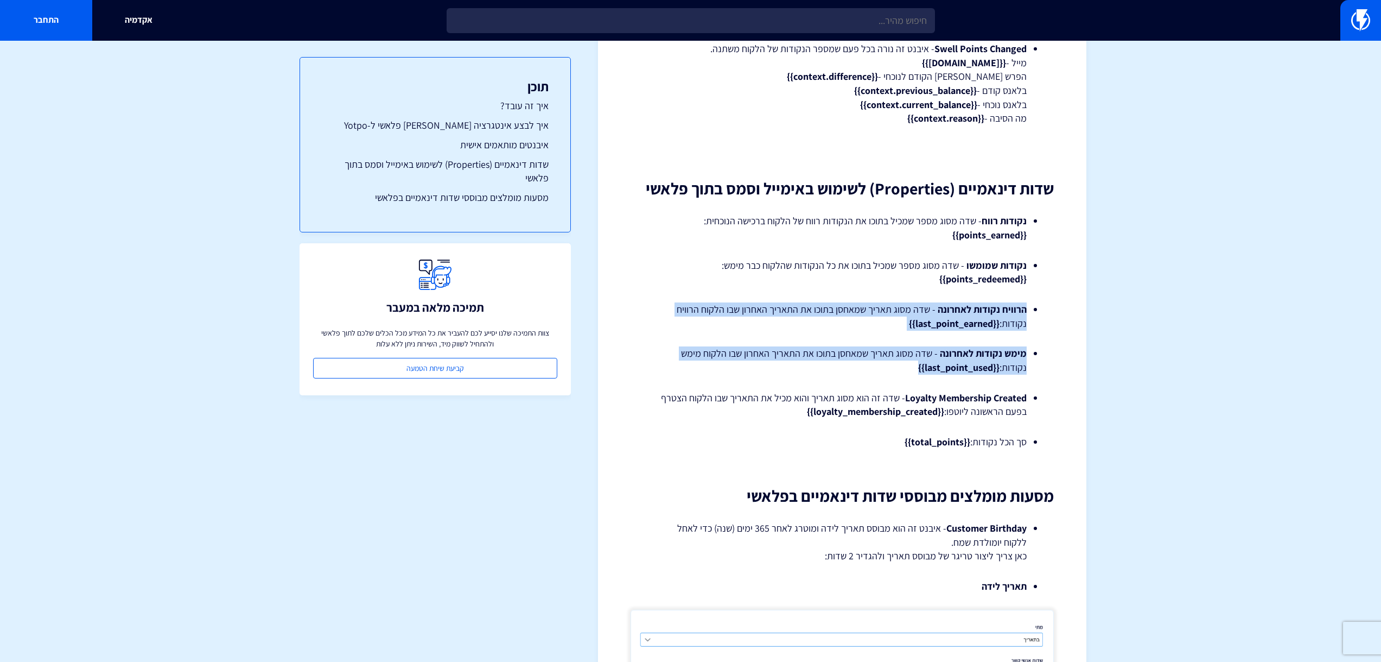
drag, startPoint x: 880, startPoint y: 367, endPoint x: 1058, endPoint y: 312, distance: 186.3
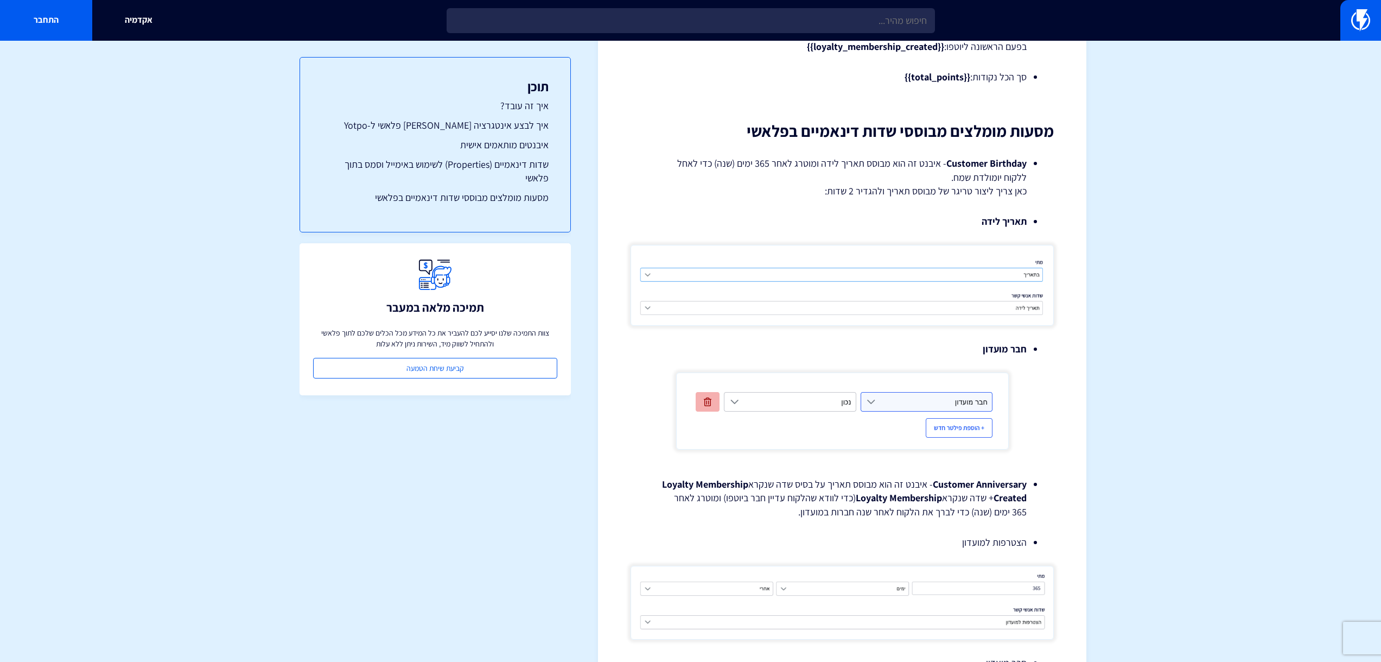
scroll to position [2690, 0]
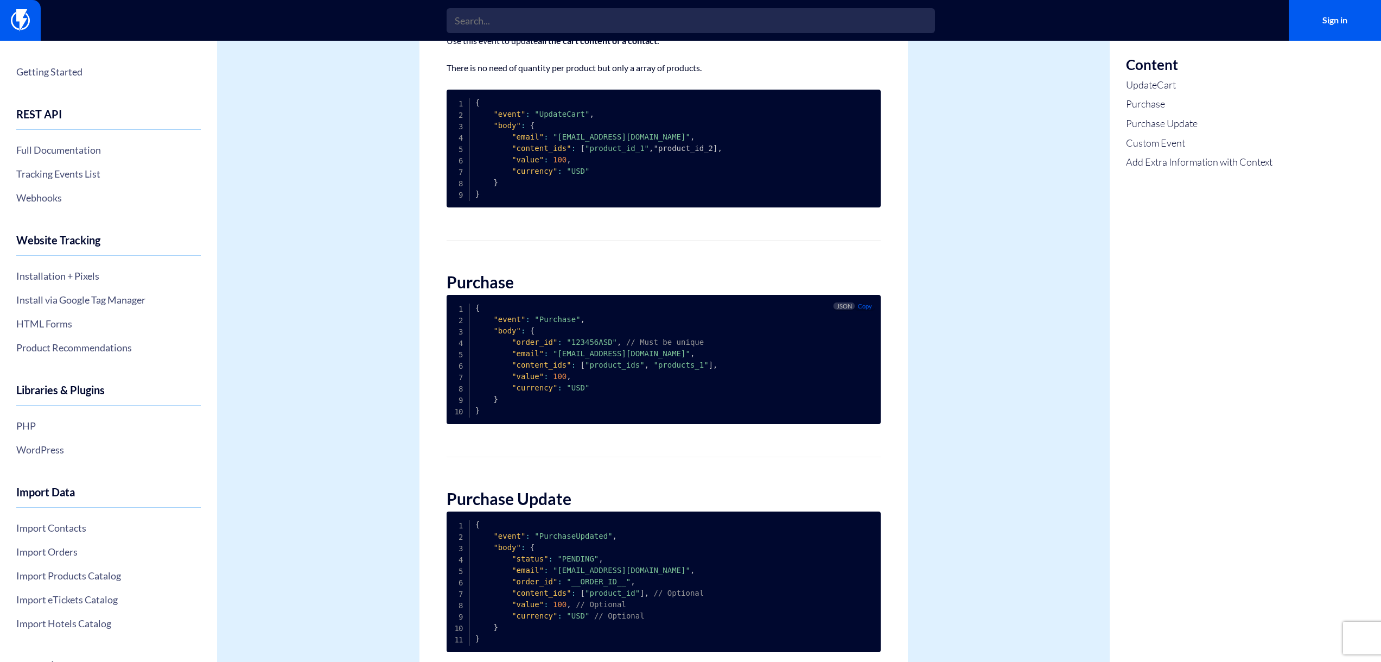
scroll to position [271, 0]
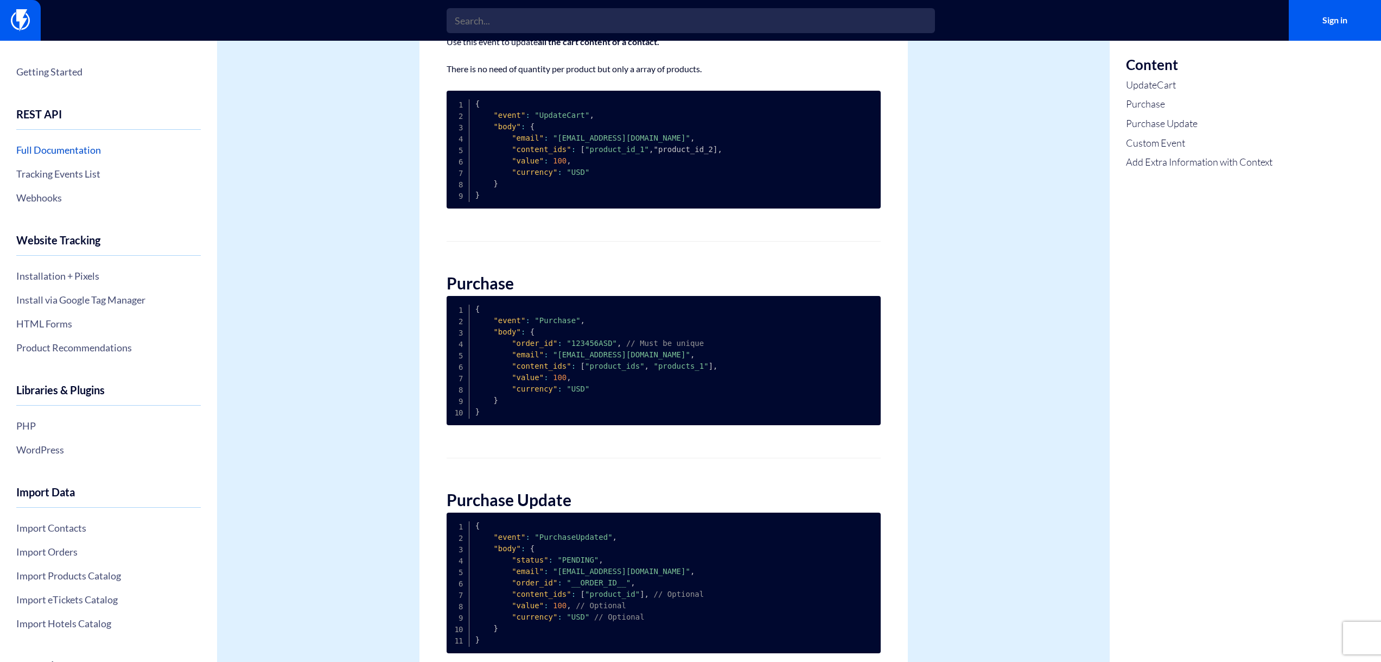
click at [51, 150] on link "Full Documentation" at bounding box center [108, 150] width 185 height 18
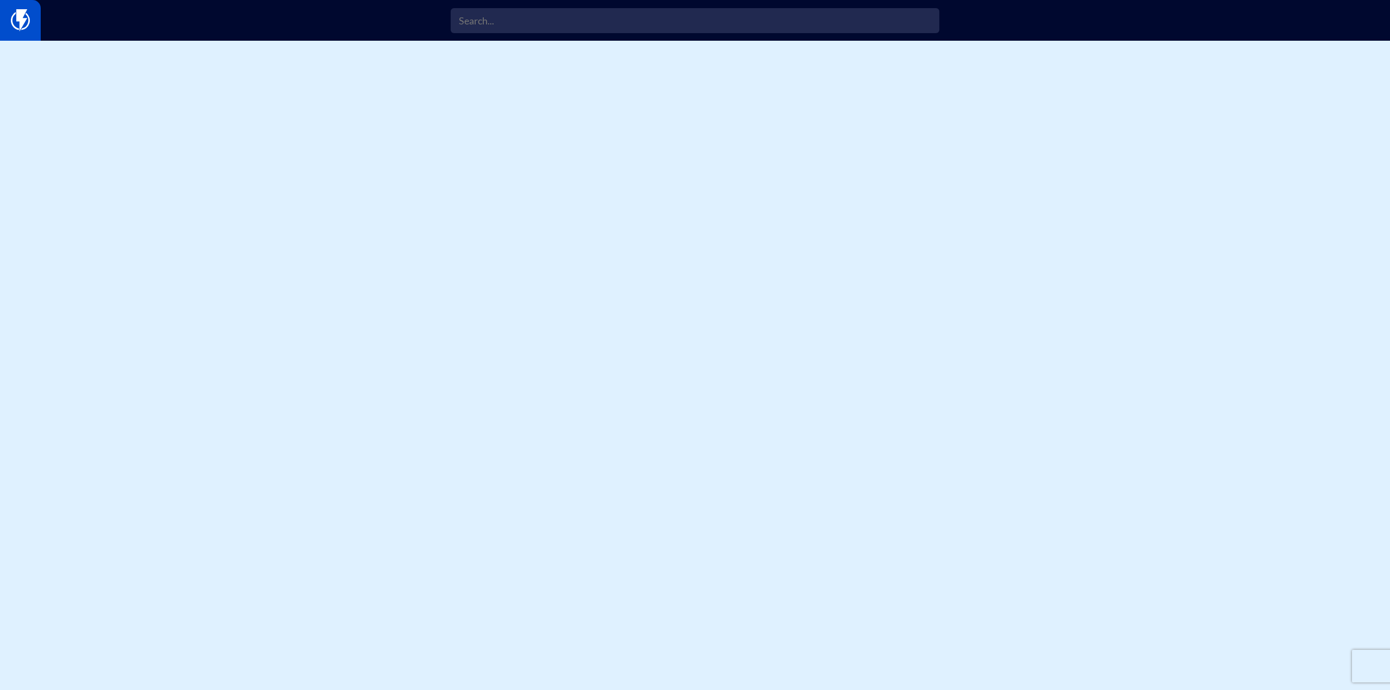
click at [27, 19] on img at bounding box center [20, 20] width 19 height 22
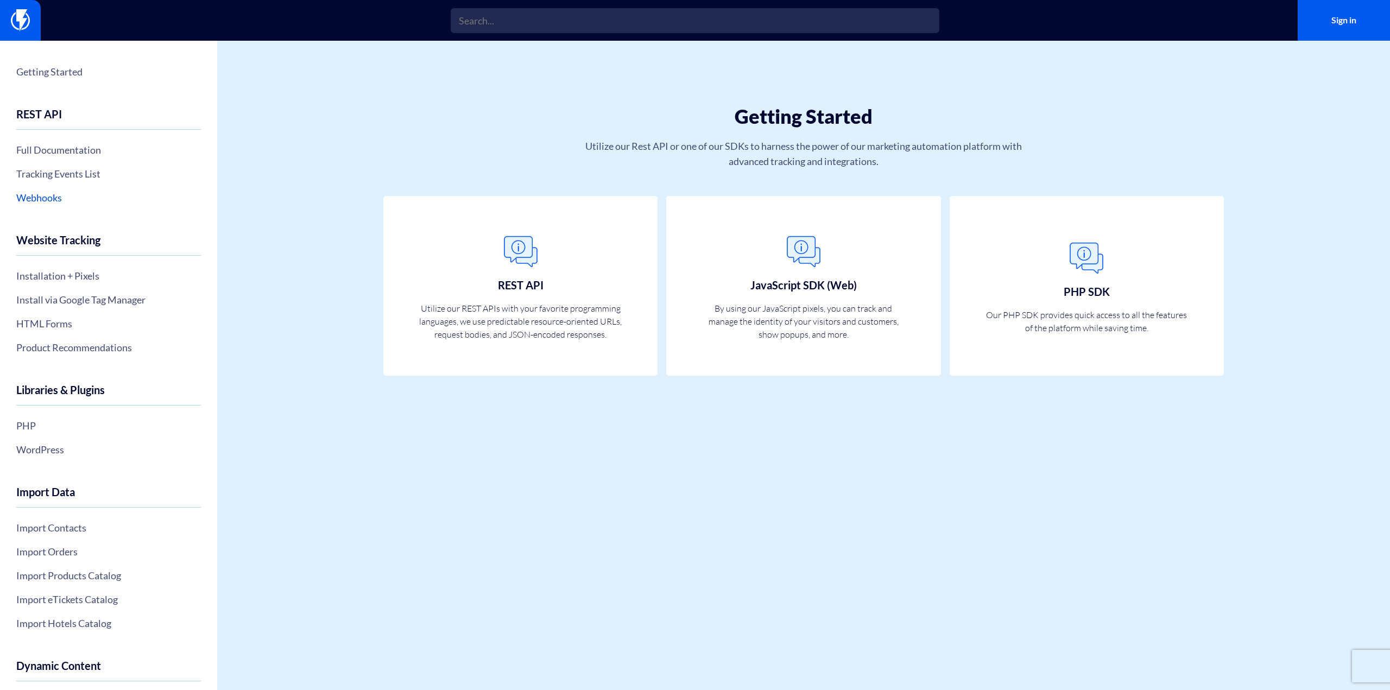
click at [53, 201] on link "Webhooks" at bounding box center [108, 197] width 185 height 18
click at [81, 171] on link "Tracking Events List" at bounding box center [108, 173] width 185 height 18
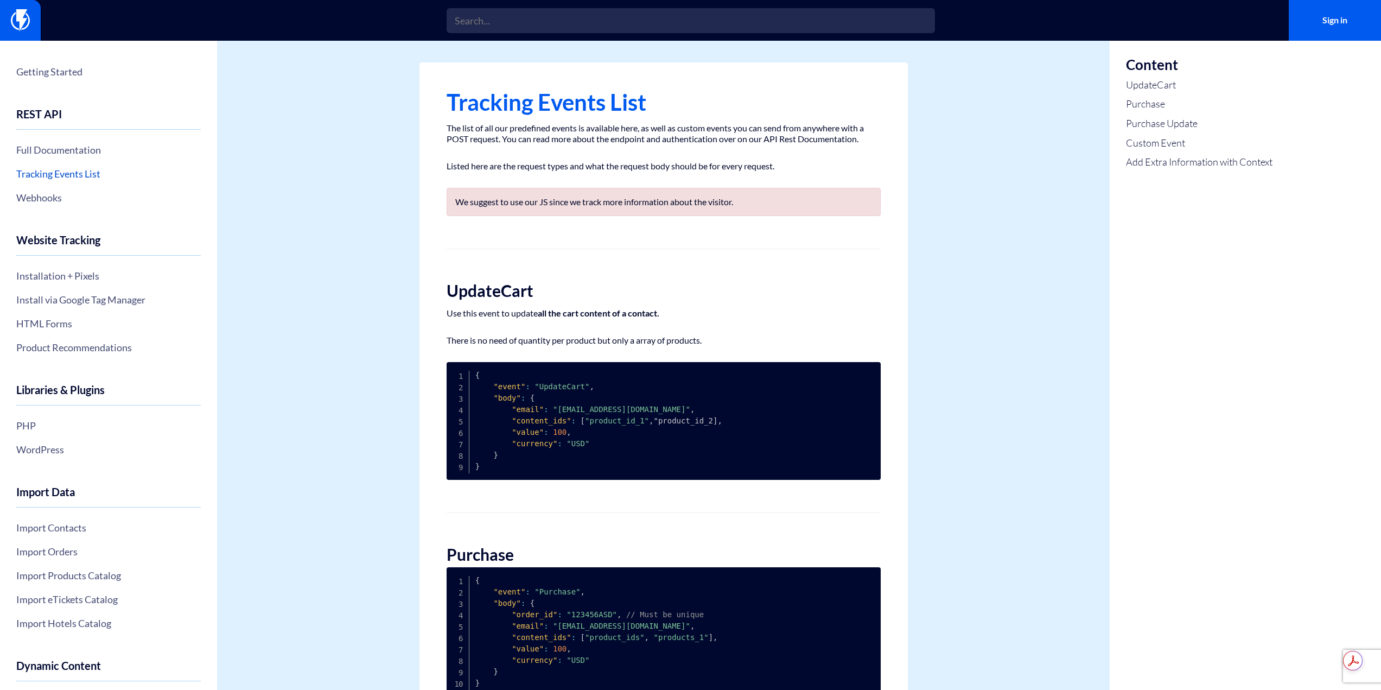
click at [46, 171] on link "Tracking Events List" at bounding box center [108, 173] width 185 height 18
click at [72, 147] on link "Full Documentation" at bounding box center [108, 150] width 185 height 18
